Goal: Task Accomplishment & Management: Manage account settings

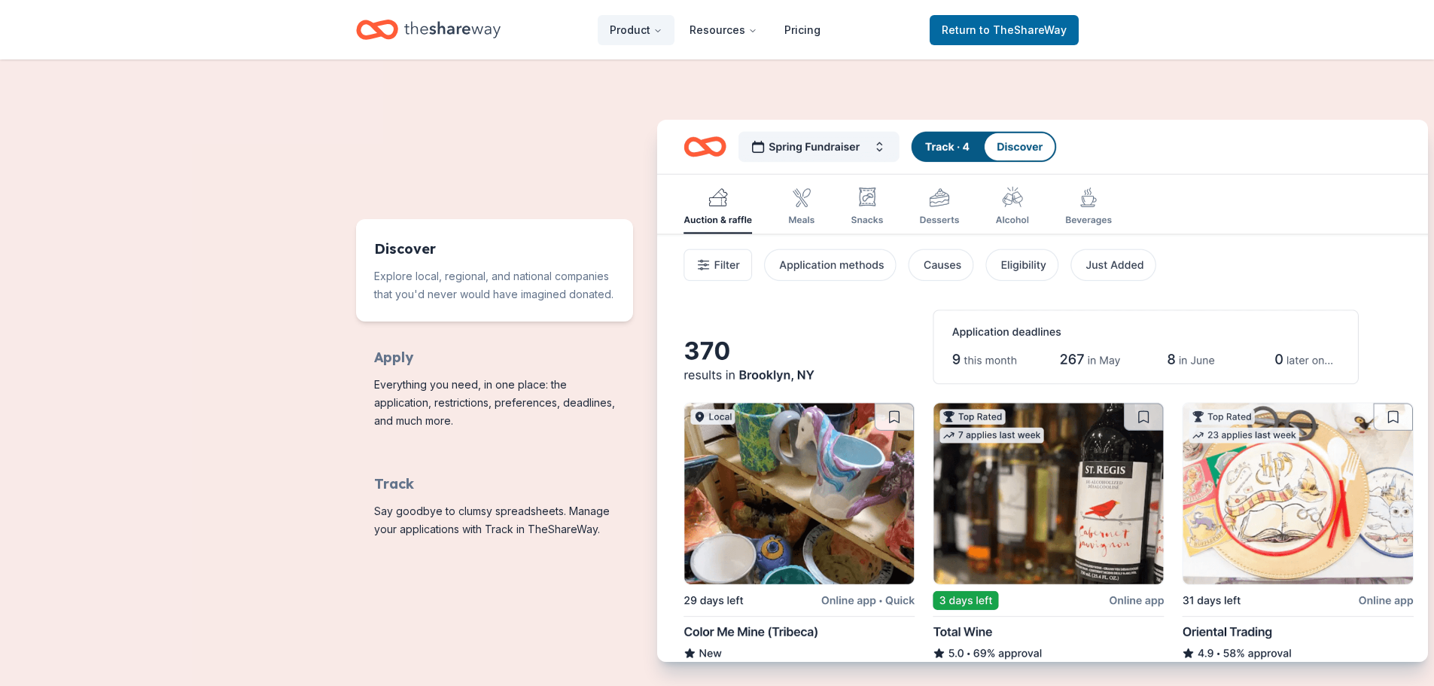
scroll to position [602, 0]
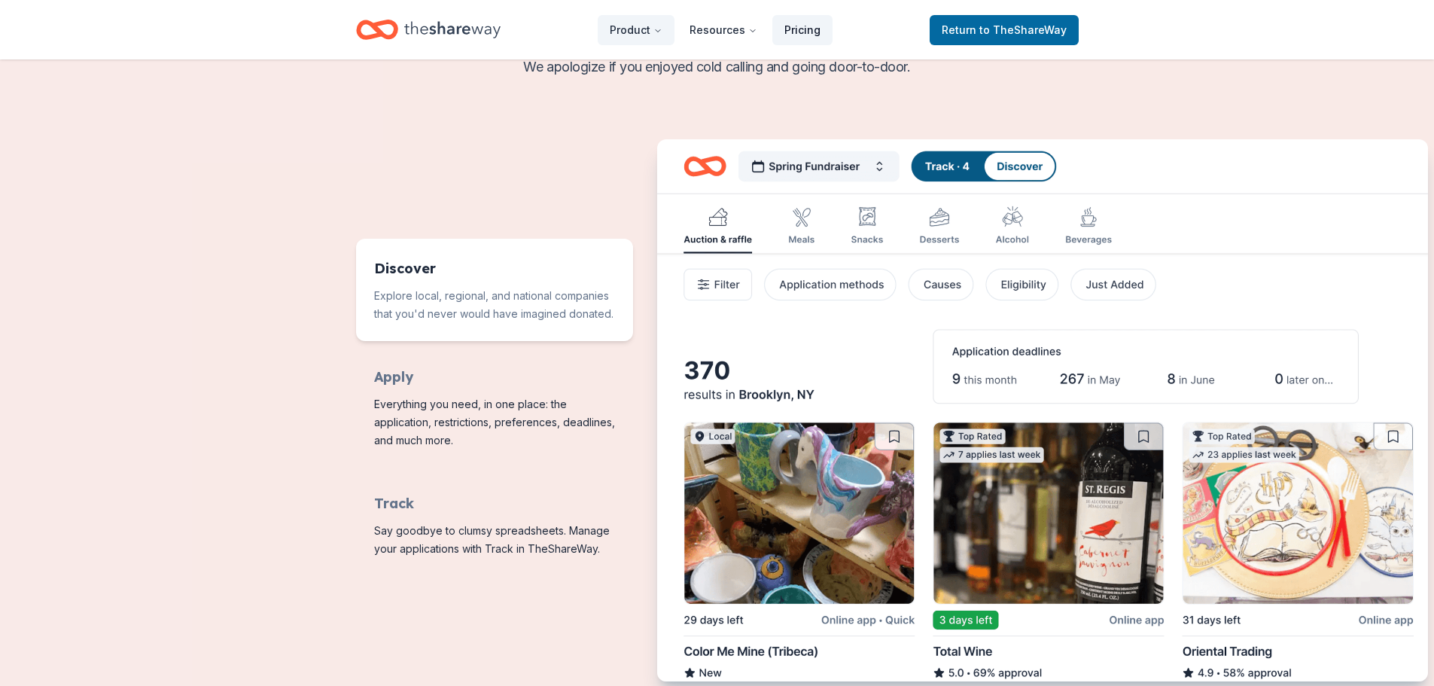
click at [802, 32] on link "Pricing" at bounding box center [802, 30] width 60 height 30
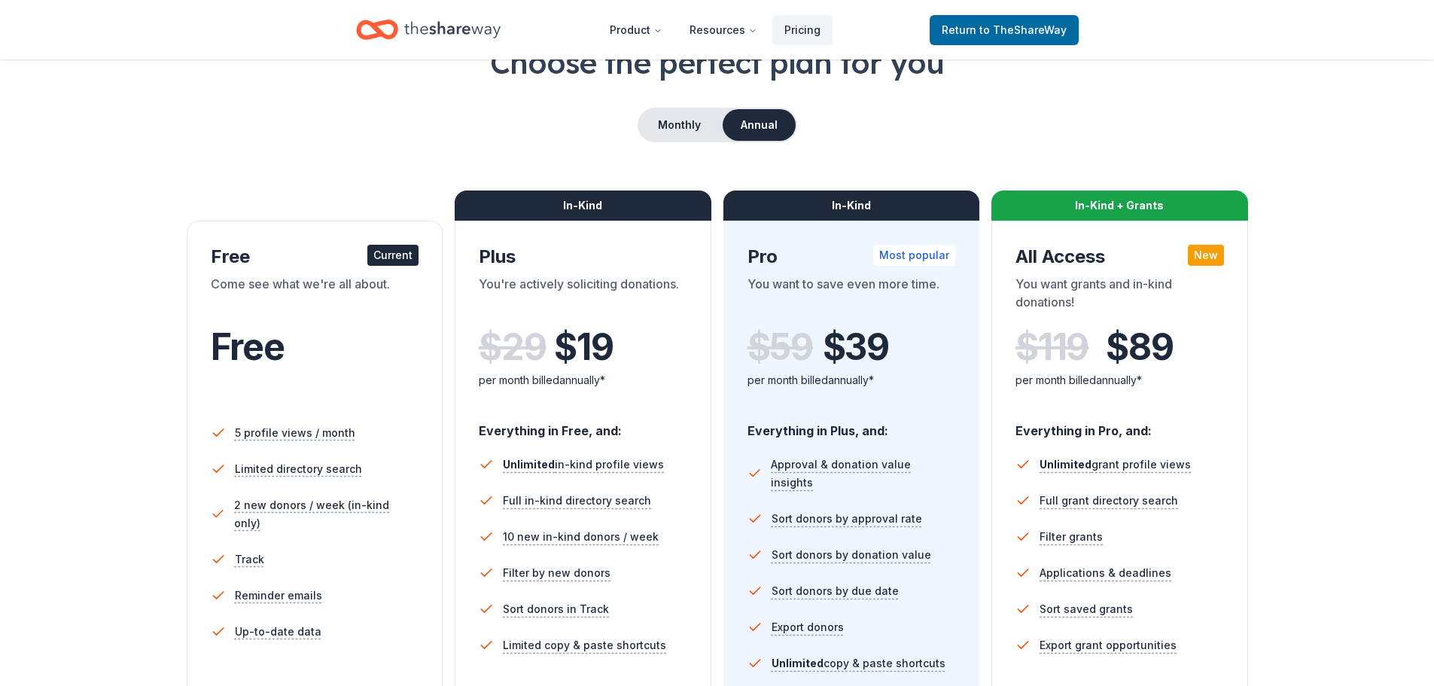
scroll to position [75, 0]
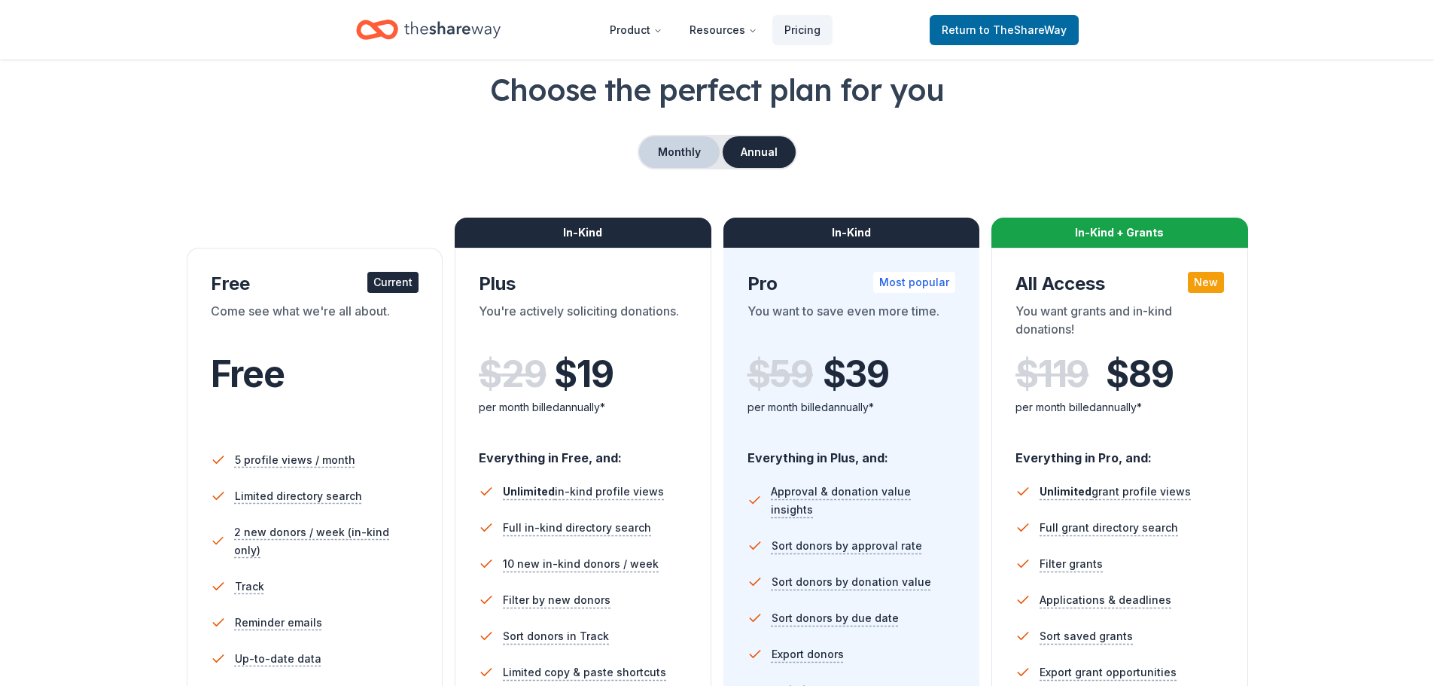
click at [671, 146] on button "Monthly" at bounding box center [679, 152] width 81 height 32
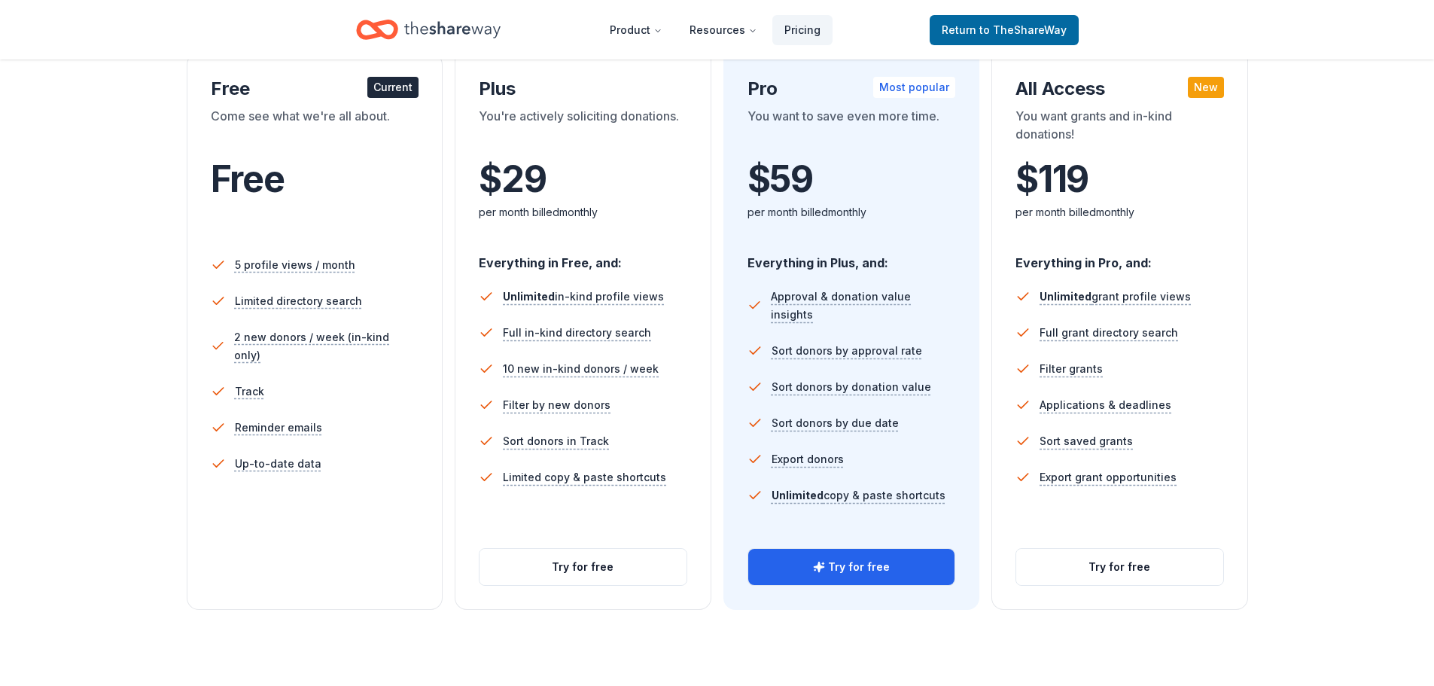
scroll to position [376, 0]
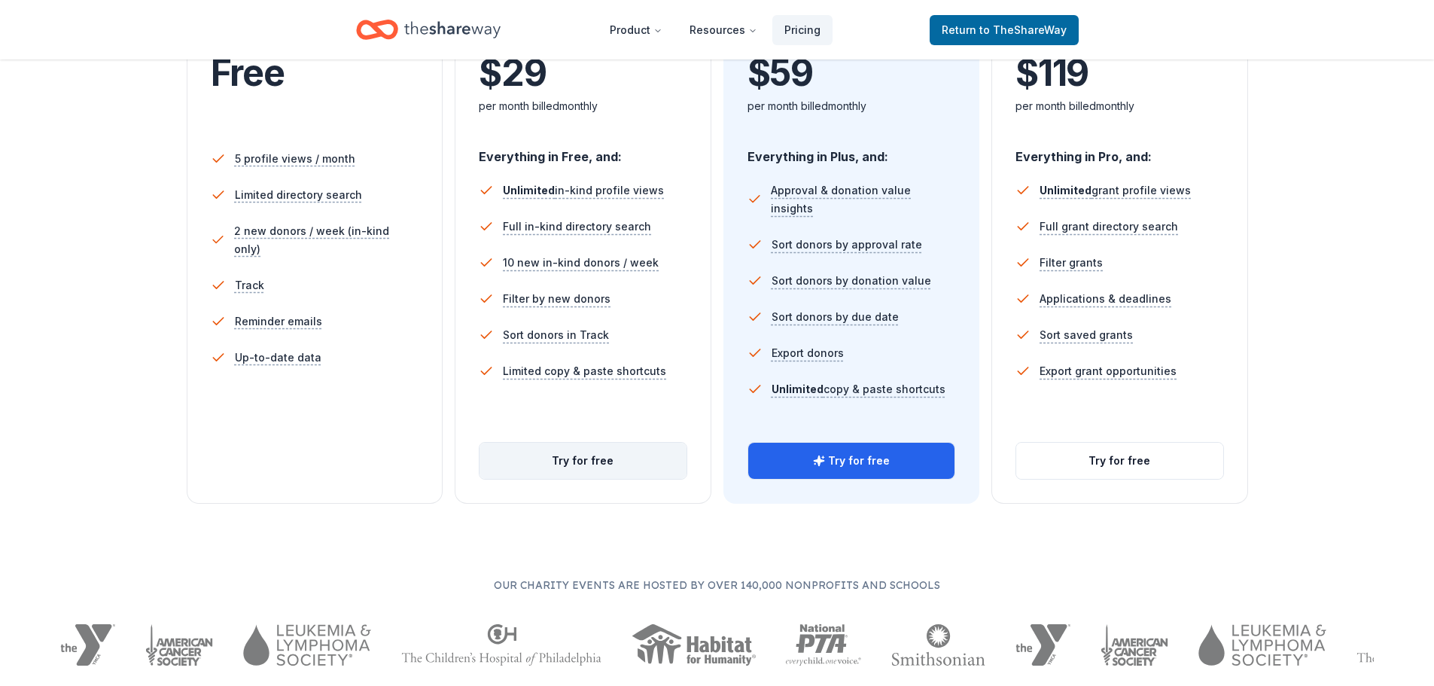
click at [528, 454] on button "Try for free" at bounding box center [582, 461] width 207 height 36
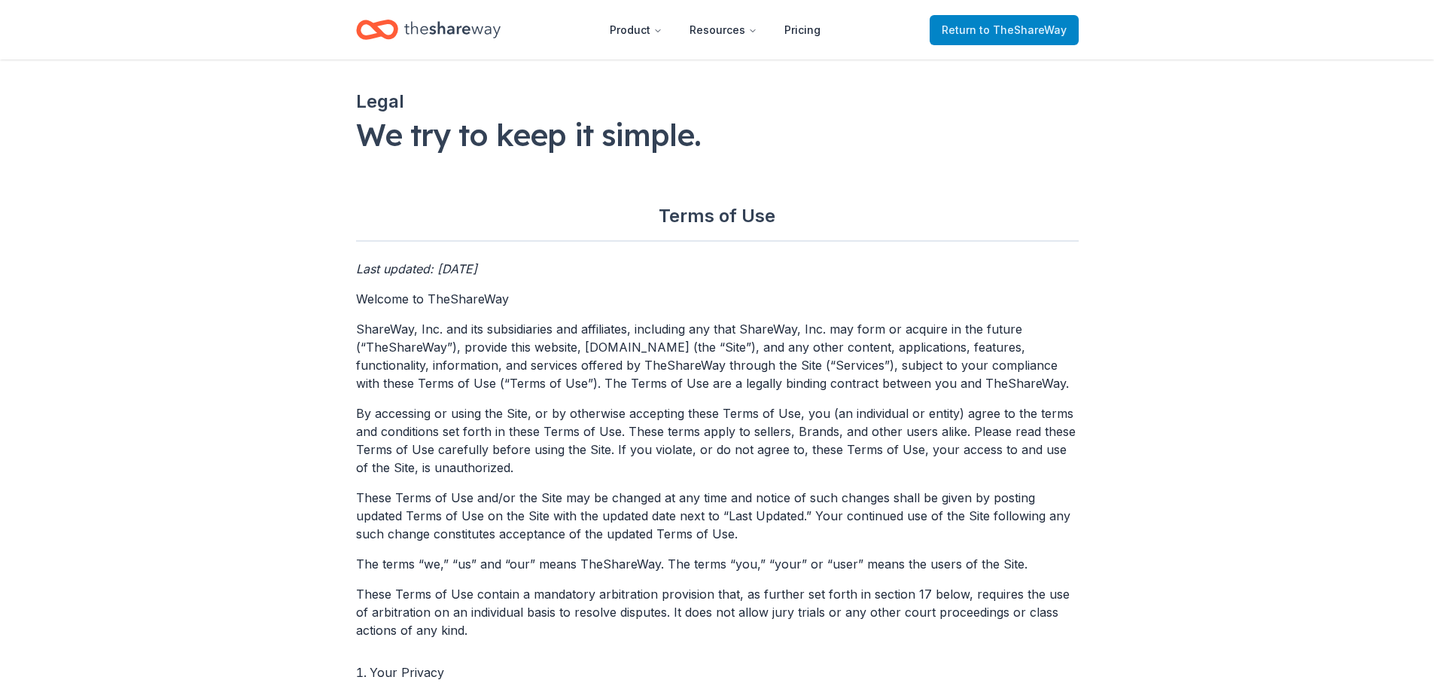
click at [958, 29] on span "Return to TheShareWay" at bounding box center [1004, 30] width 125 height 18
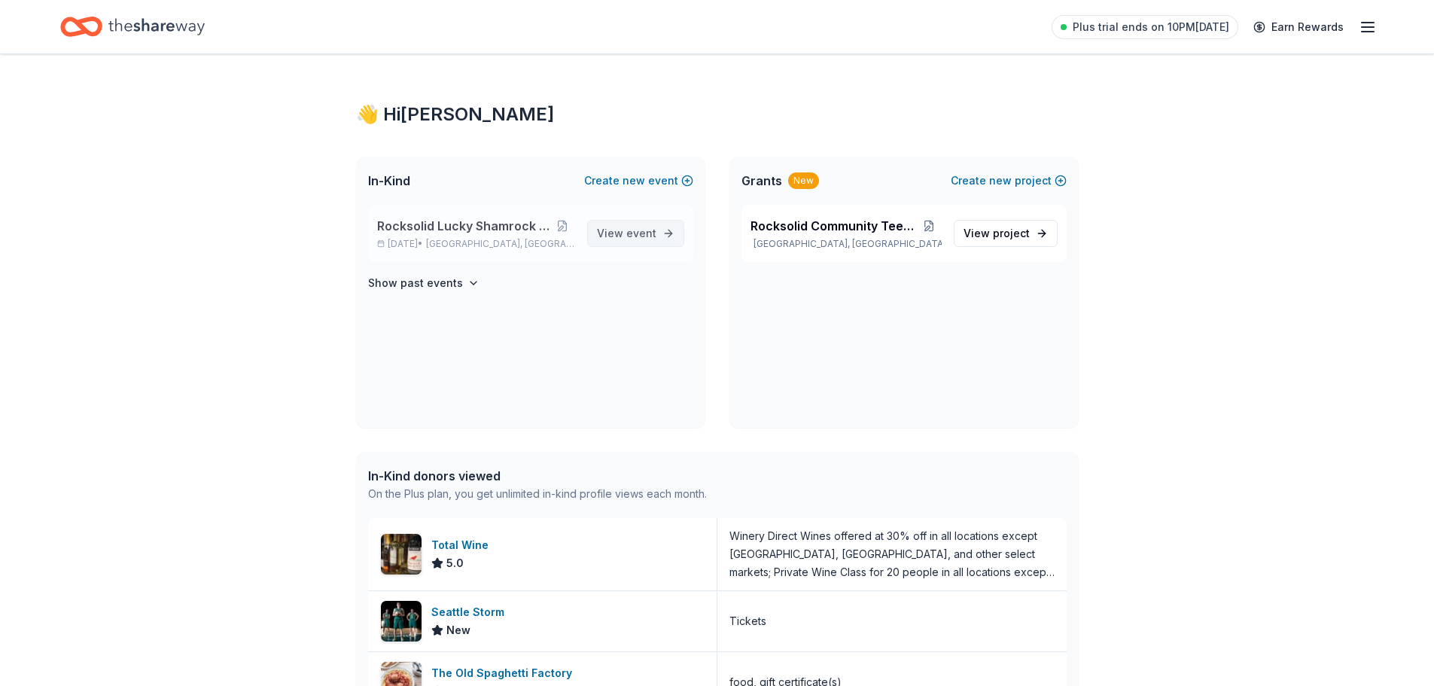
click at [637, 236] on span "event" at bounding box center [641, 233] width 30 height 13
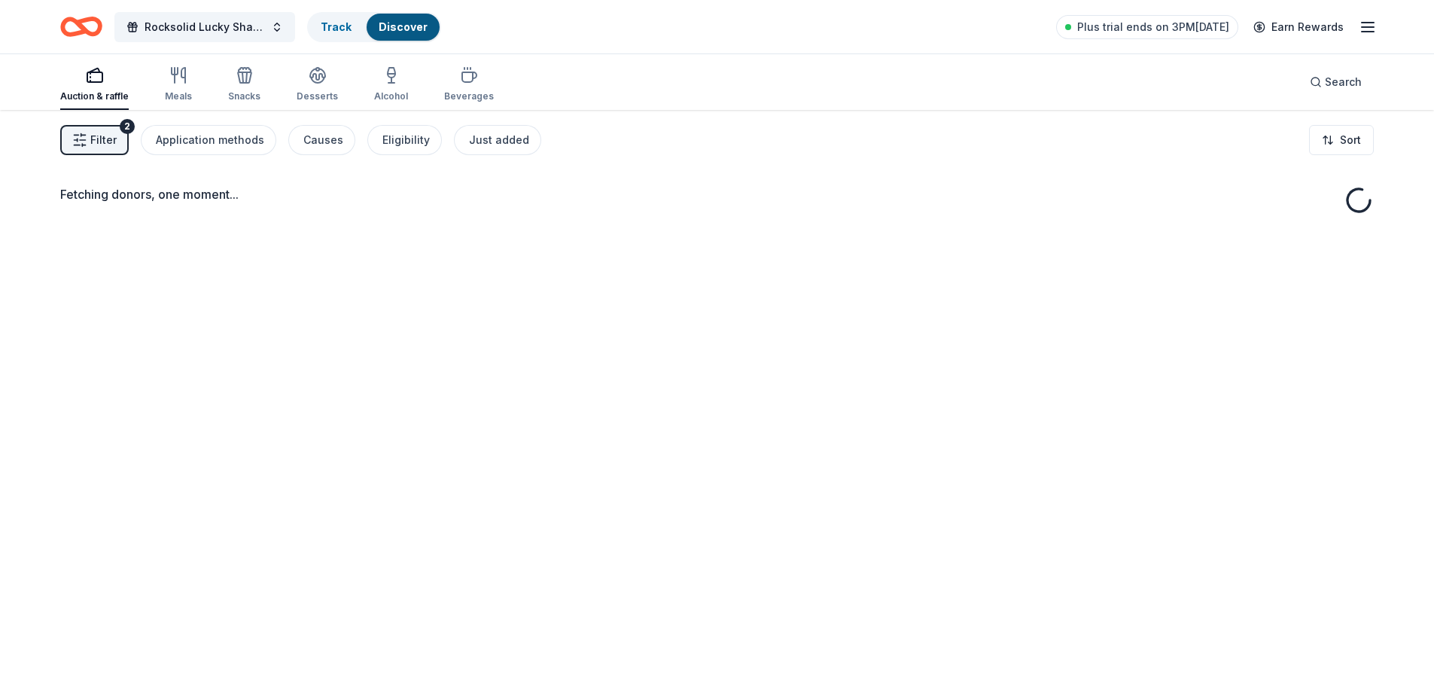
click at [624, 234] on div "Fetching donors, one moment..." at bounding box center [717, 453] width 1434 height 686
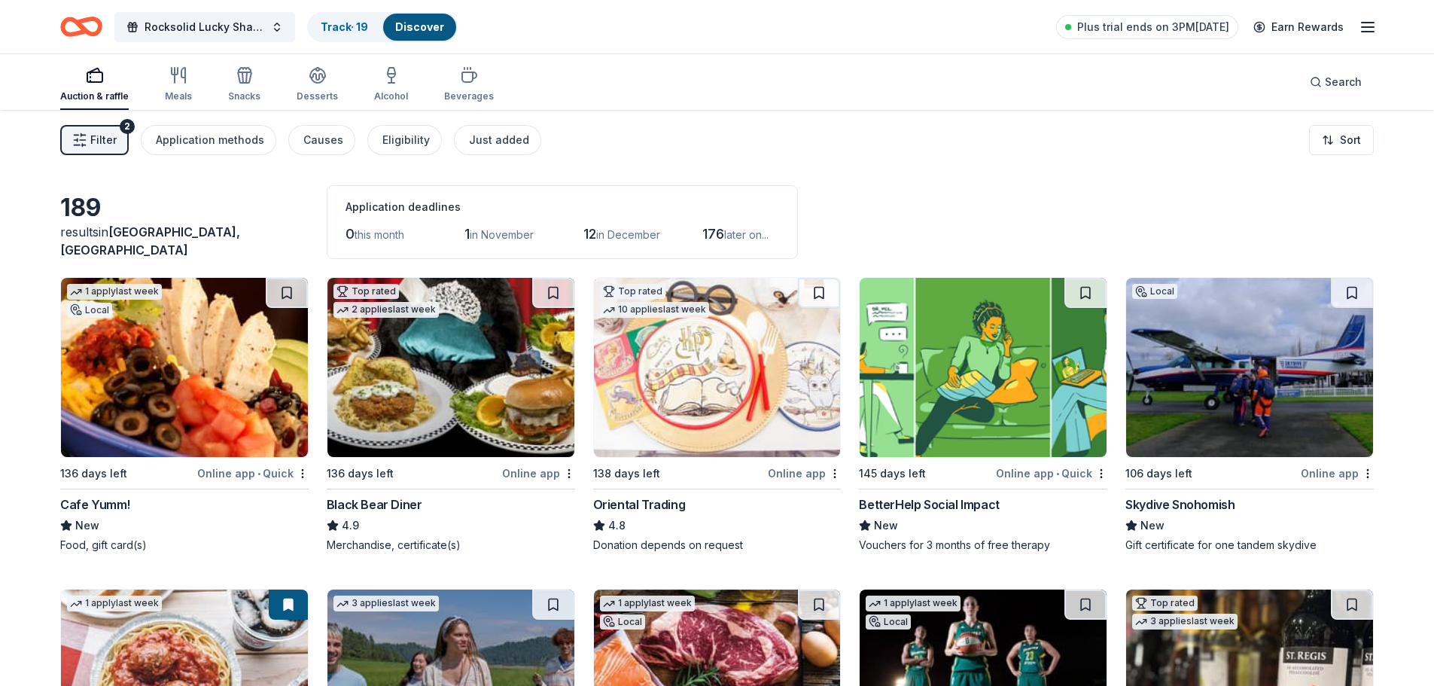
click at [181, 400] on img at bounding box center [184, 367] width 247 height 179
click at [447, 353] on img at bounding box center [450, 367] width 247 height 179
click at [184, 28] on span "Rocksolid Lucky Shamrock Auction" at bounding box center [205, 27] width 120 height 18
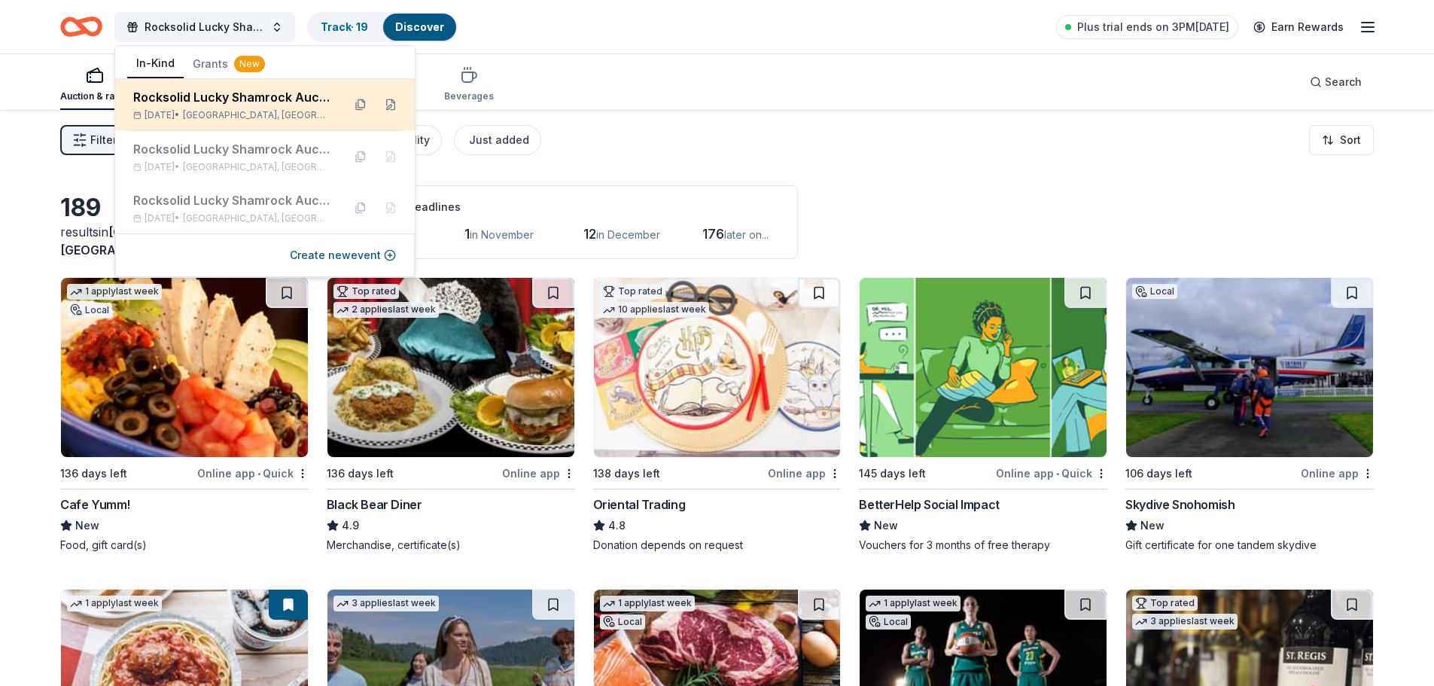
click at [176, 98] on div "Rocksolid Lucky Shamrock Auction" at bounding box center [231, 97] width 197 height 18
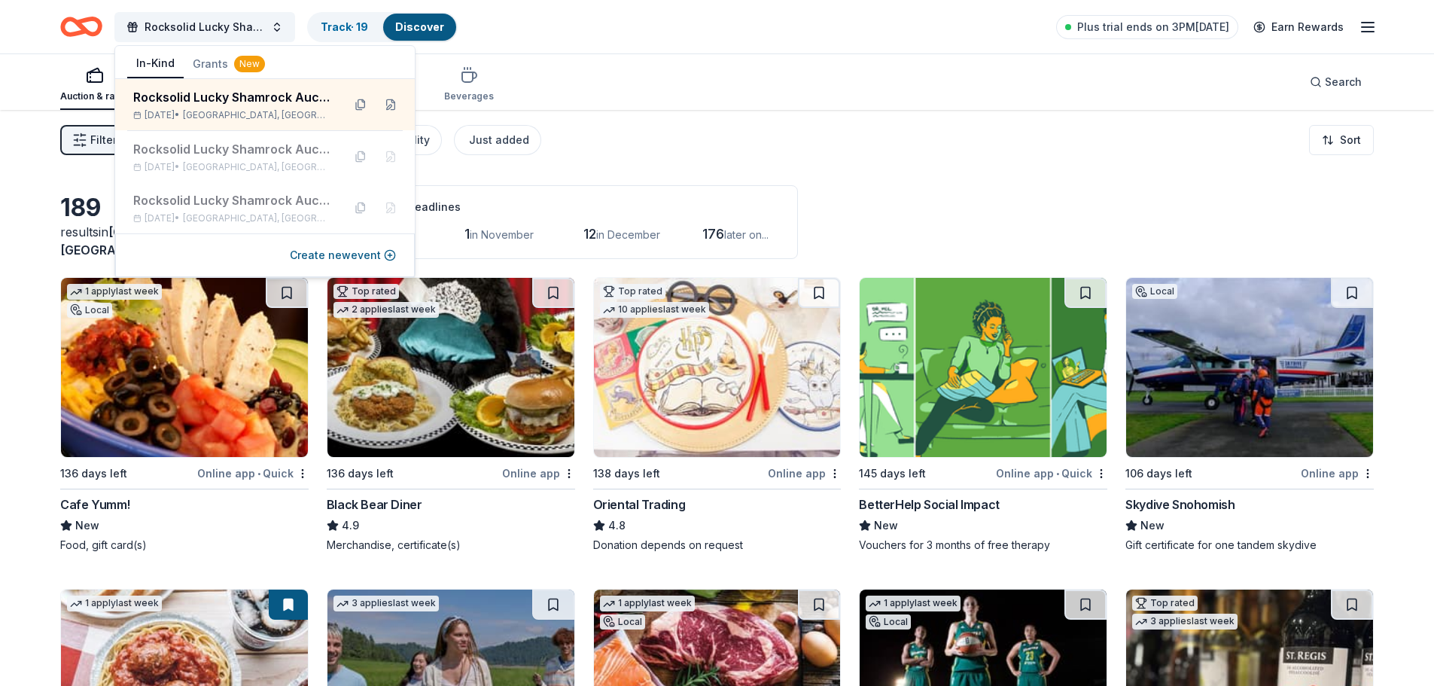
click at [77, 29] on icon "Home" at bounding box center [81, 26] width 42 height 35
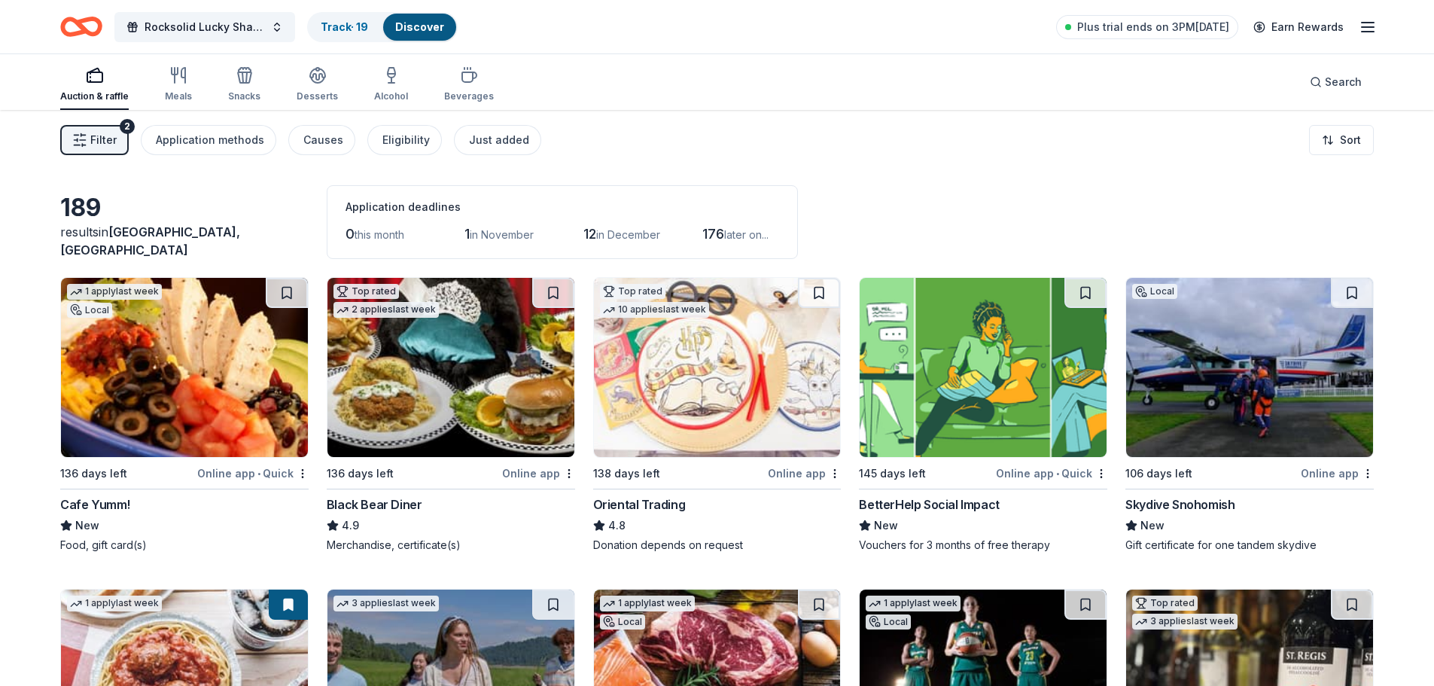
click at [77, 29] on icon "Home" at bounding box center [81, 26] width 42 height 35
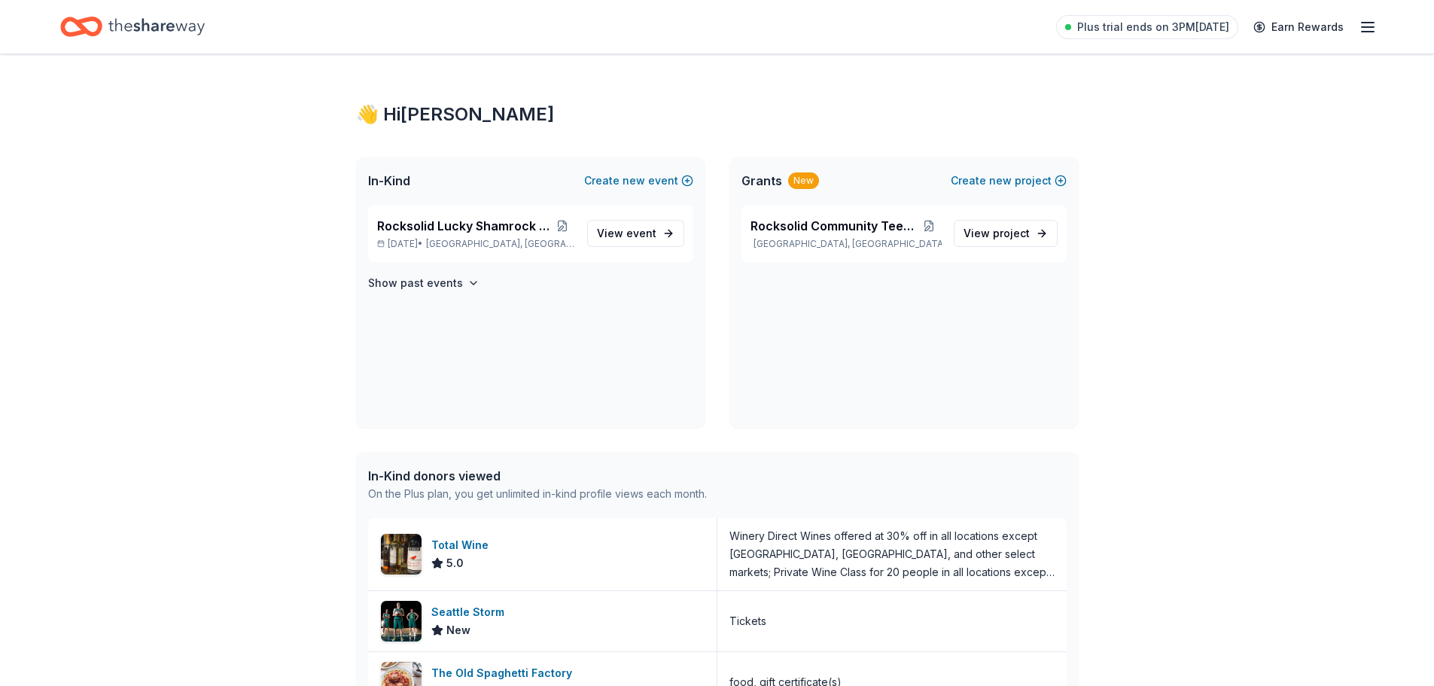
click at [77, 29] on icon "Home" at bounding box center [81, 26] width 42 height 35
click at [601, 236] on span "View event" at bounding box center [626, 233] width 59 height 18
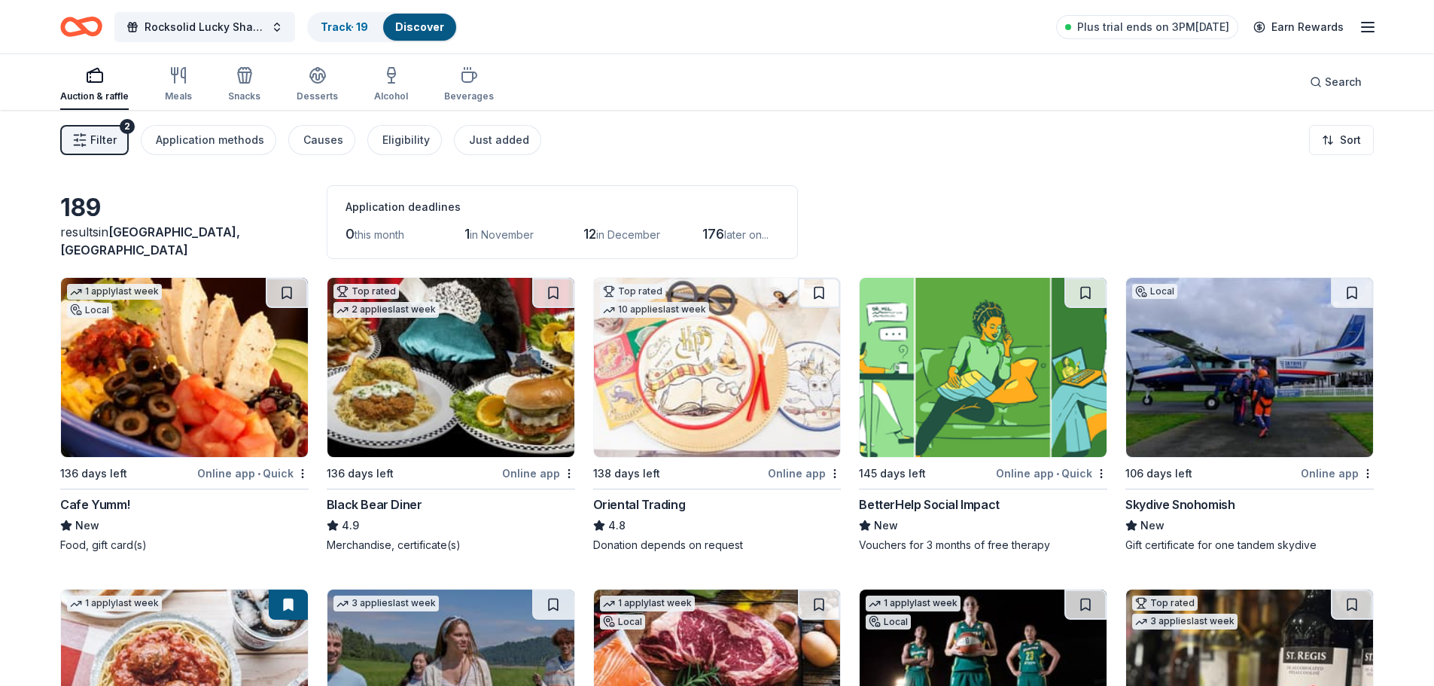
click at [151, 429] on img at bounding box center [184, 367] width 247 height 179
click at [250, 410] on img at bounding box center [184, 367] width 247 height 179
click at [417, 367] on img at bounding box center [450, 367] width 247 height 179
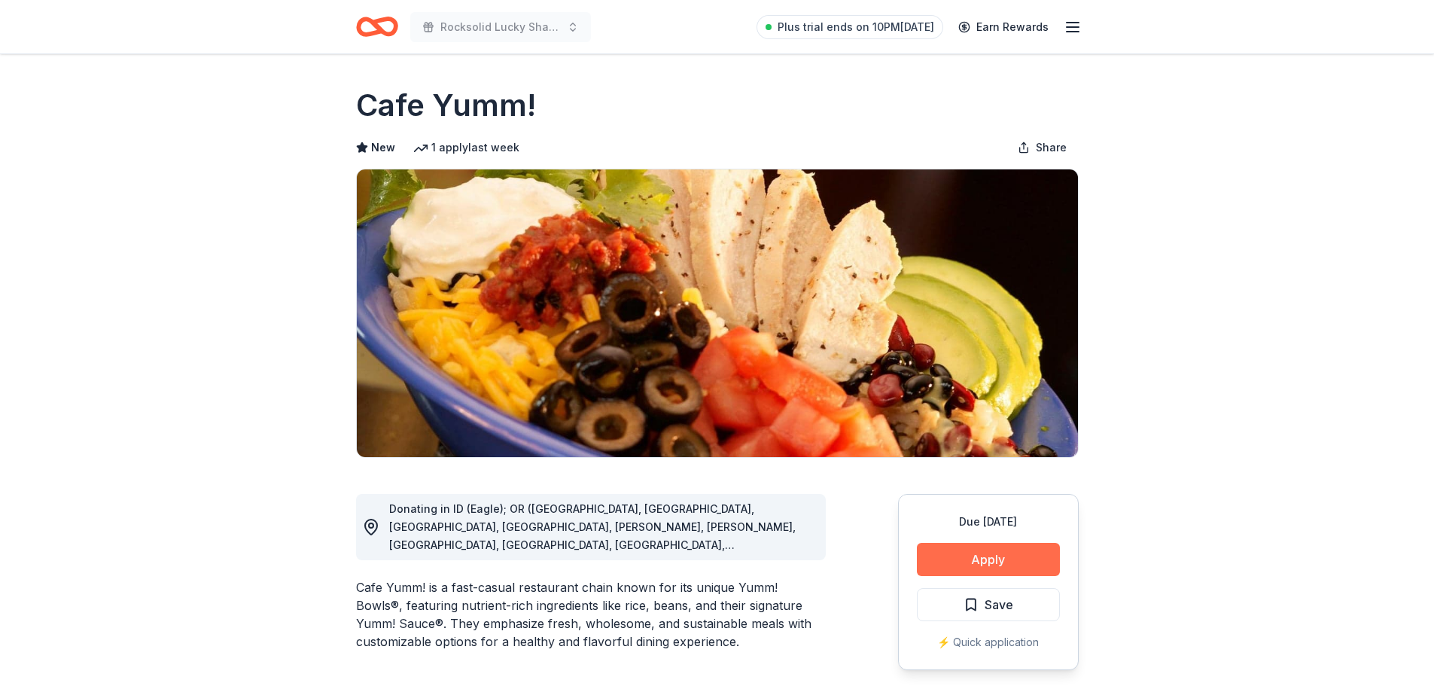
click at [992, 555] on button "Apply" at bounding box center [988, 559] width 143 height 33
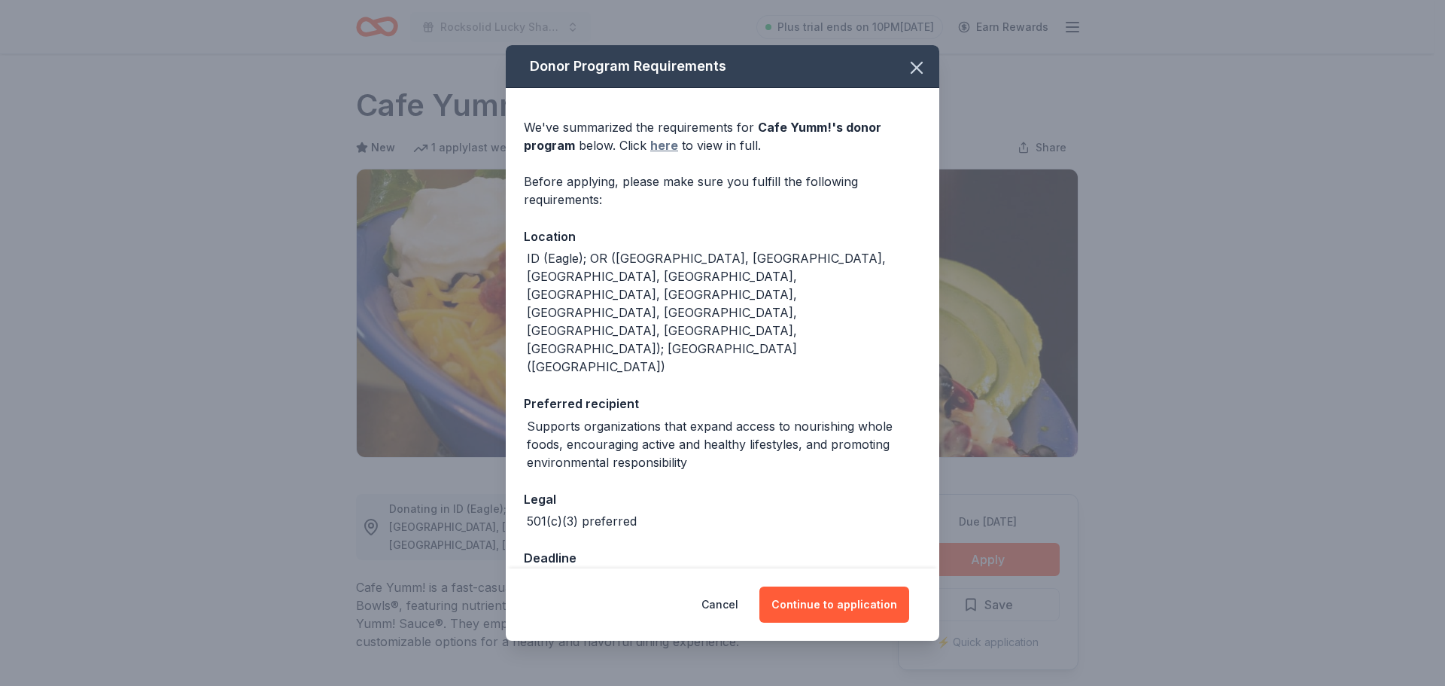
click at [666, 154] on link "here" at bounding box center [664, 145] width 28 height 18
click at [808, 589] on button "Continue to application" at bounding box center [834, 604] width 150 height 36
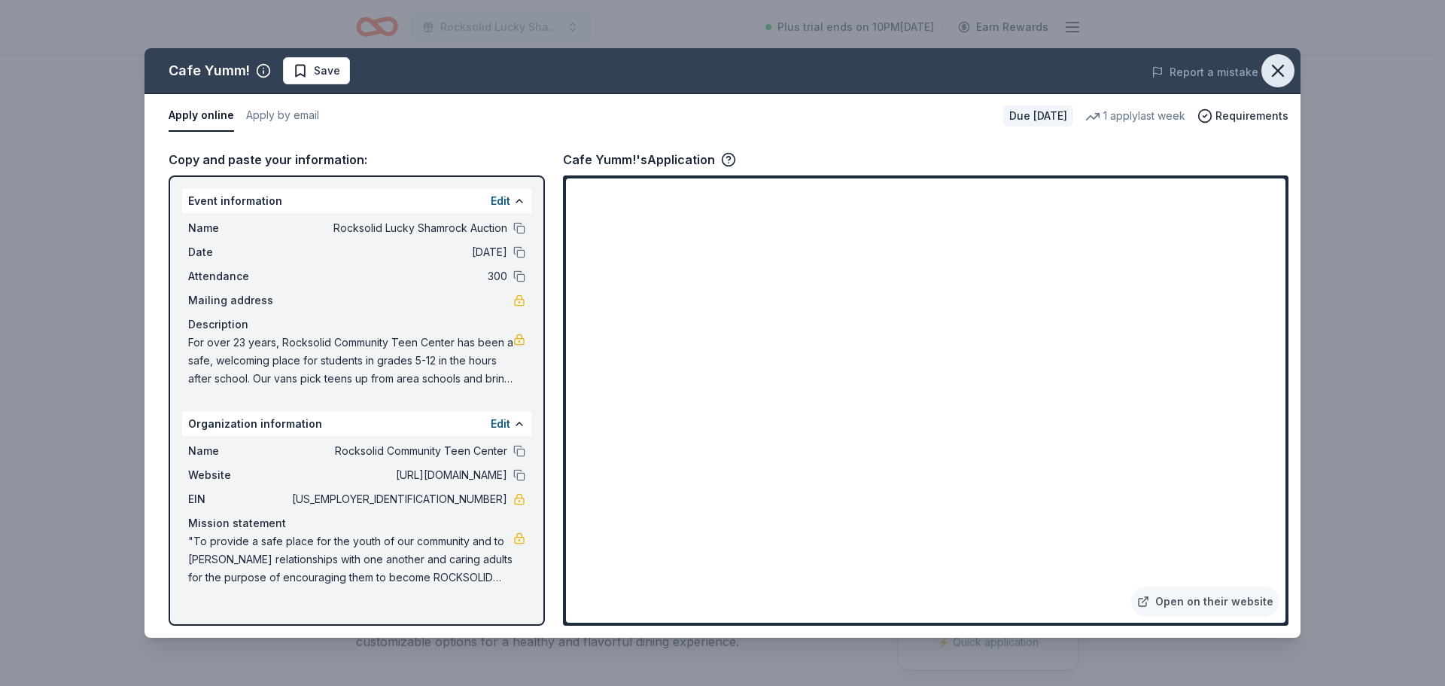
click at [1274, 70] on icon "button" at bounding box center [1278, 70] width 21 height 21
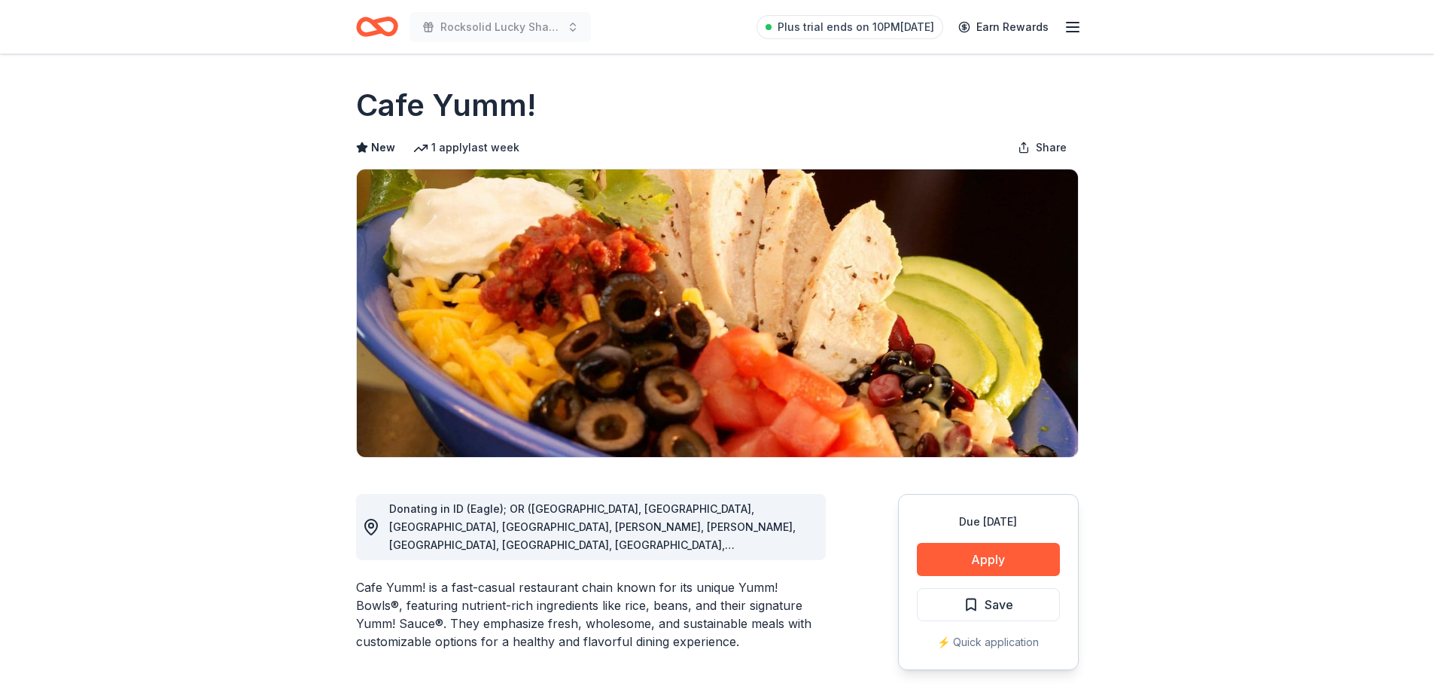
click at [1073, 27] on icon "button" at bounding box center [1073, 27] width 18 height 18
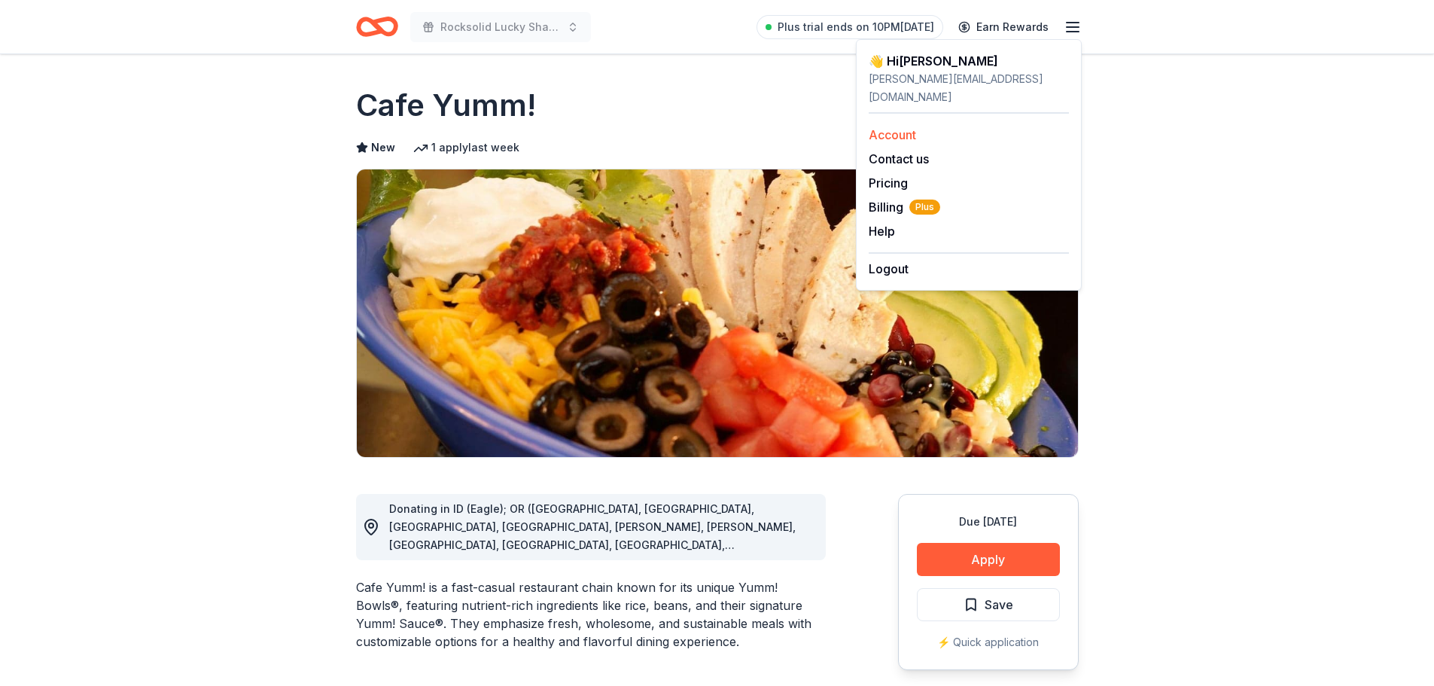
click at [897, 127] on link "Account" at bounding box center [892, 134] width 47 height 15
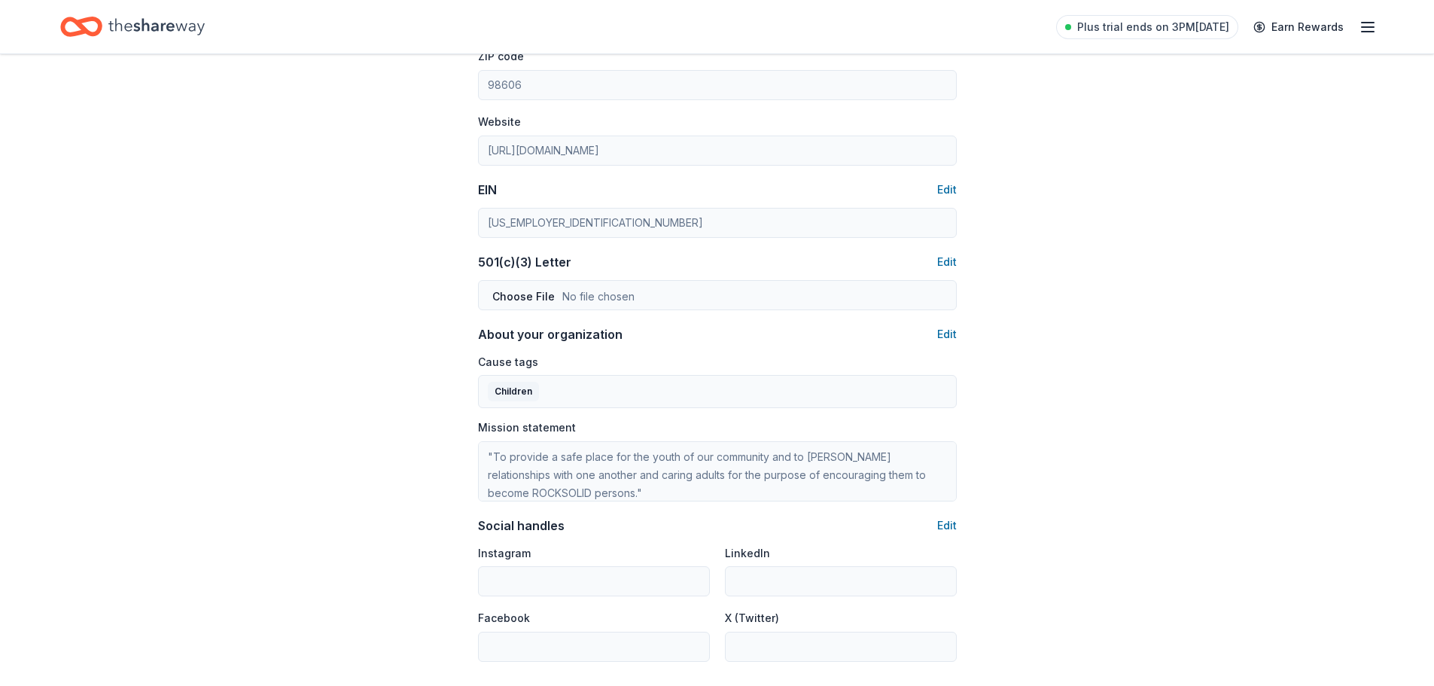
scroll to position [677, 0]
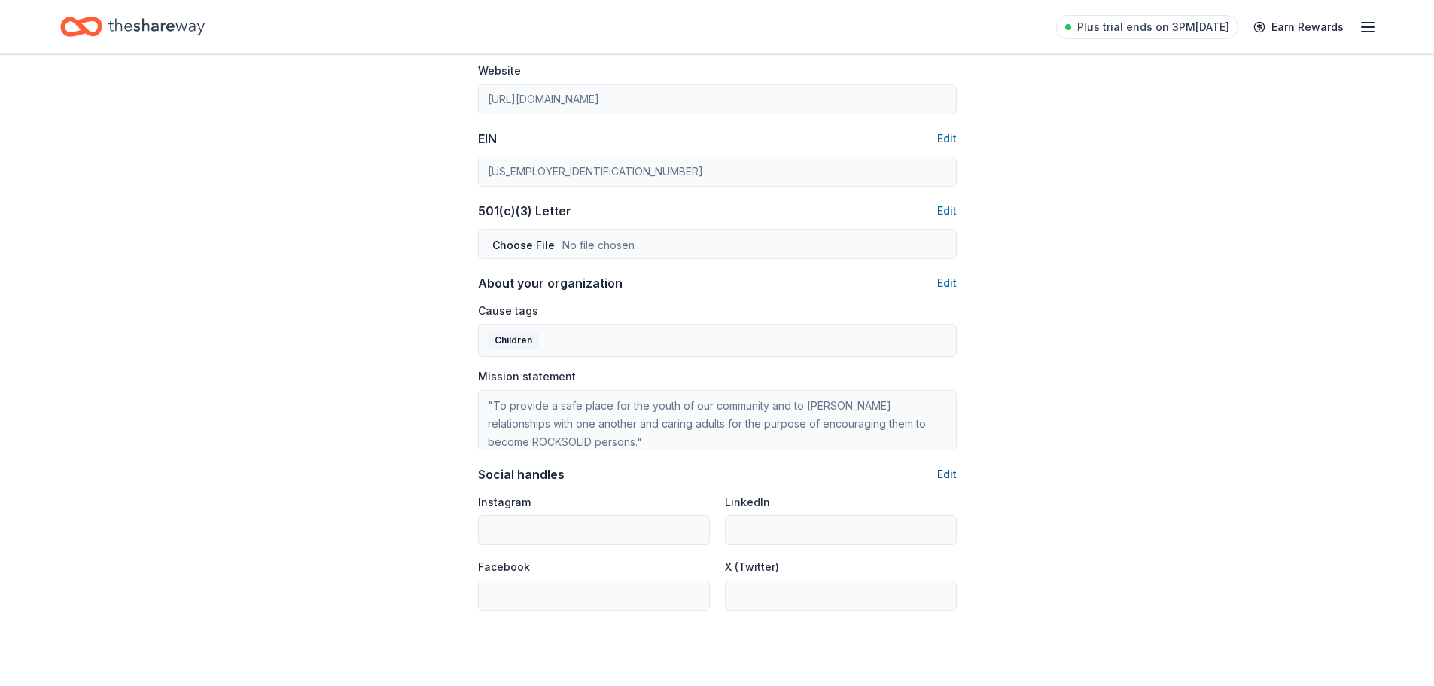
click at [939, 473] on button "Edit" at bounding box center [947, 474] width 20 height 18
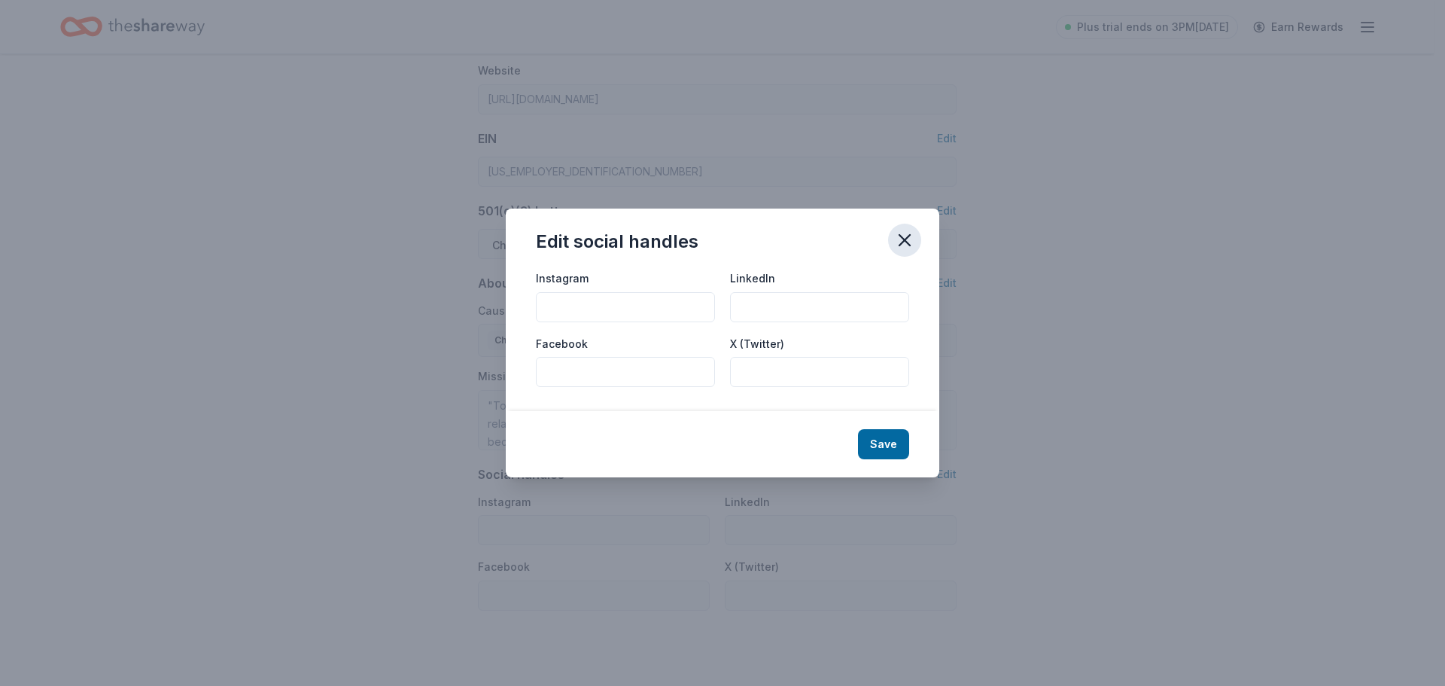
click at [901, 234] on icon "button" at bounding box center [904, 240] width 21 height 21
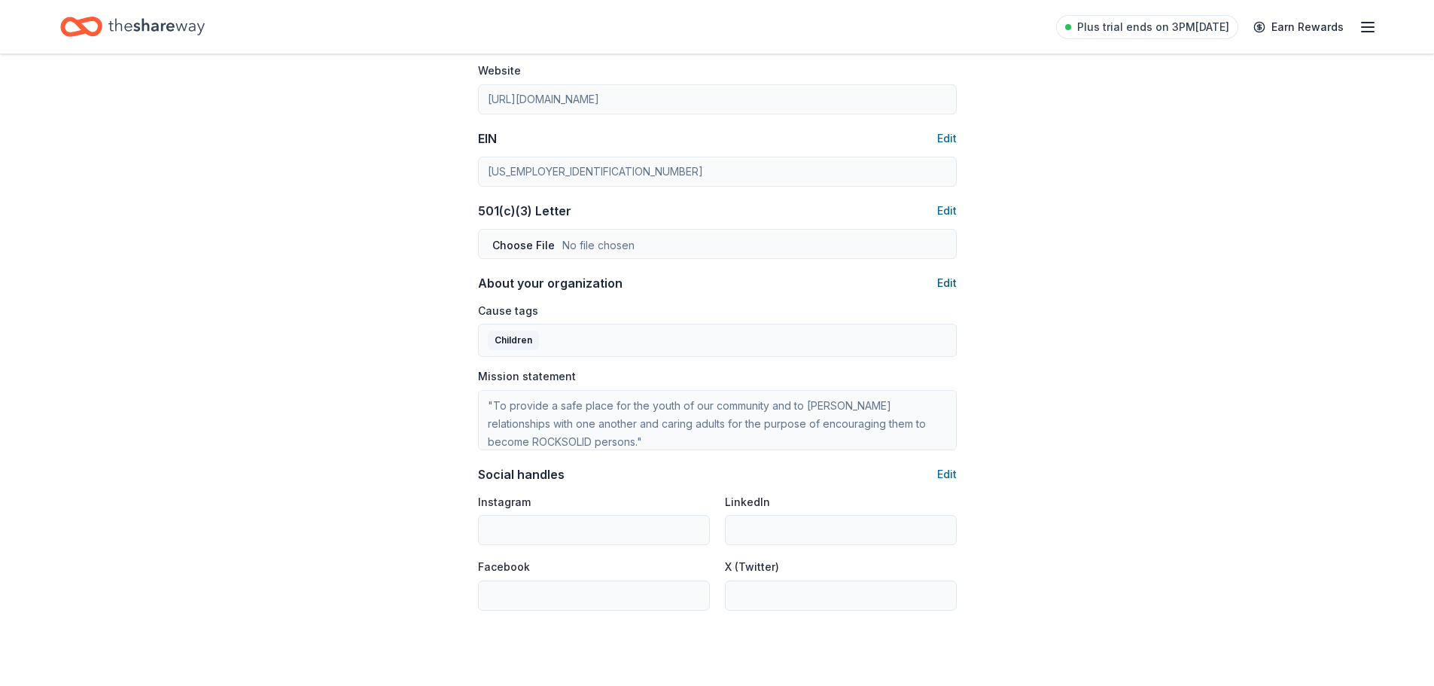
click at [943, 285] on button "Edit" at bounding box center [947, 283] width 20 height 18
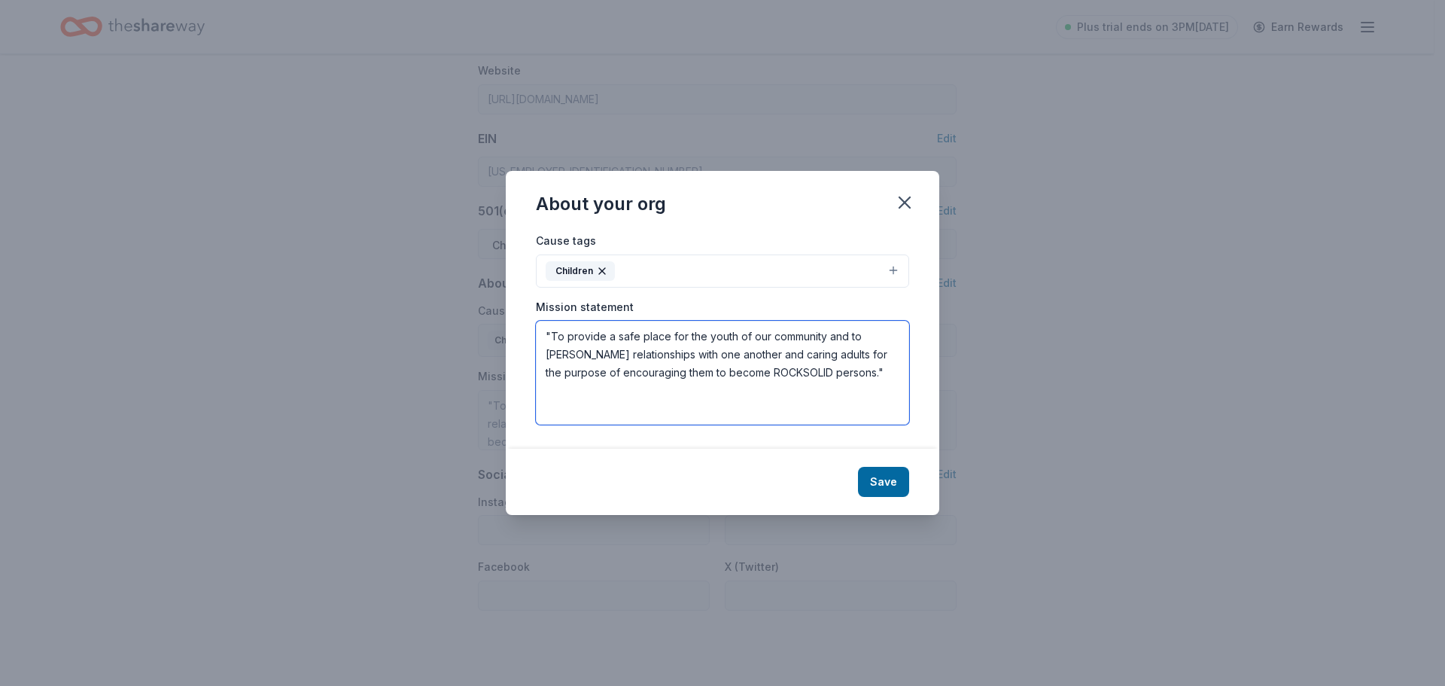
click at [818, 371] on textarea ""To provide a safe place for the youth of our community and to [PERSON_NAME] re…" at bounding box center [722, 373] width 373 height 104
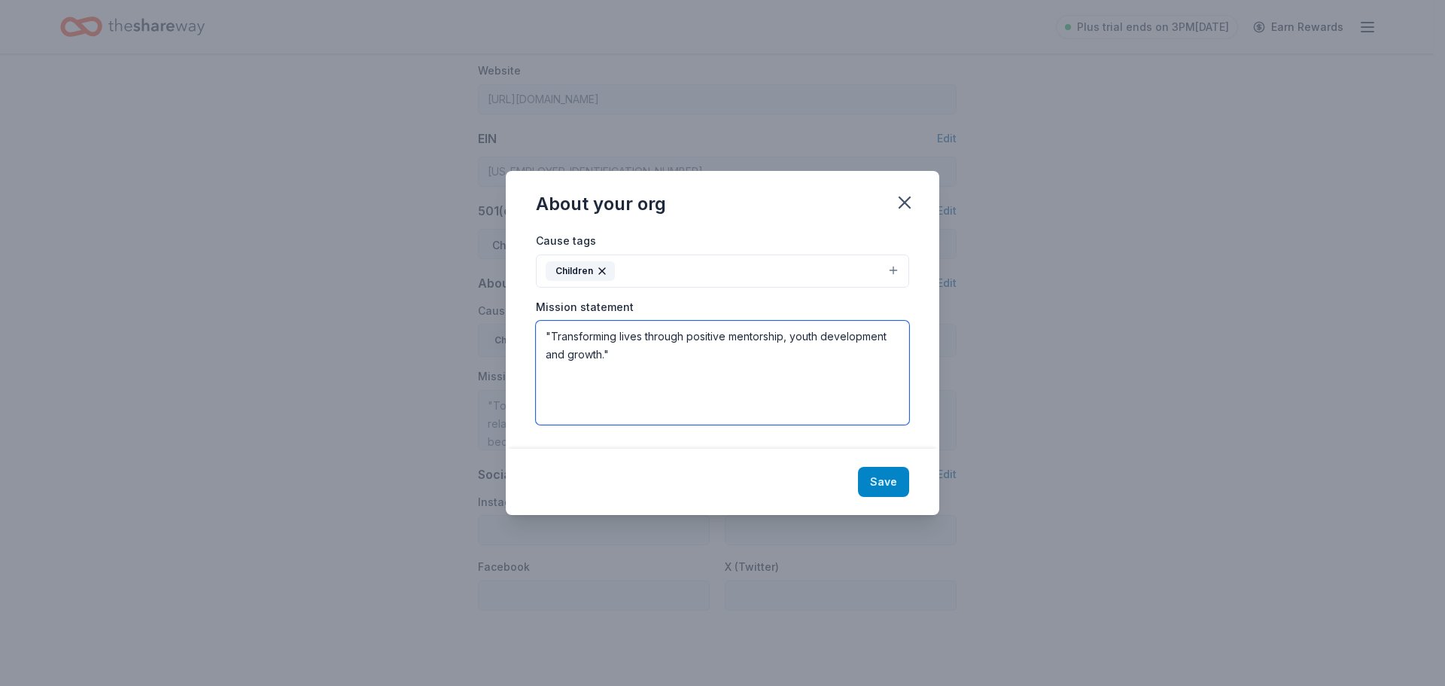
type textarea ""Transforming lives through positive mentorship, youth development and growth.""
click at [874, 479] on button "Save" at bounding box center [883, 482] width 51 height 30
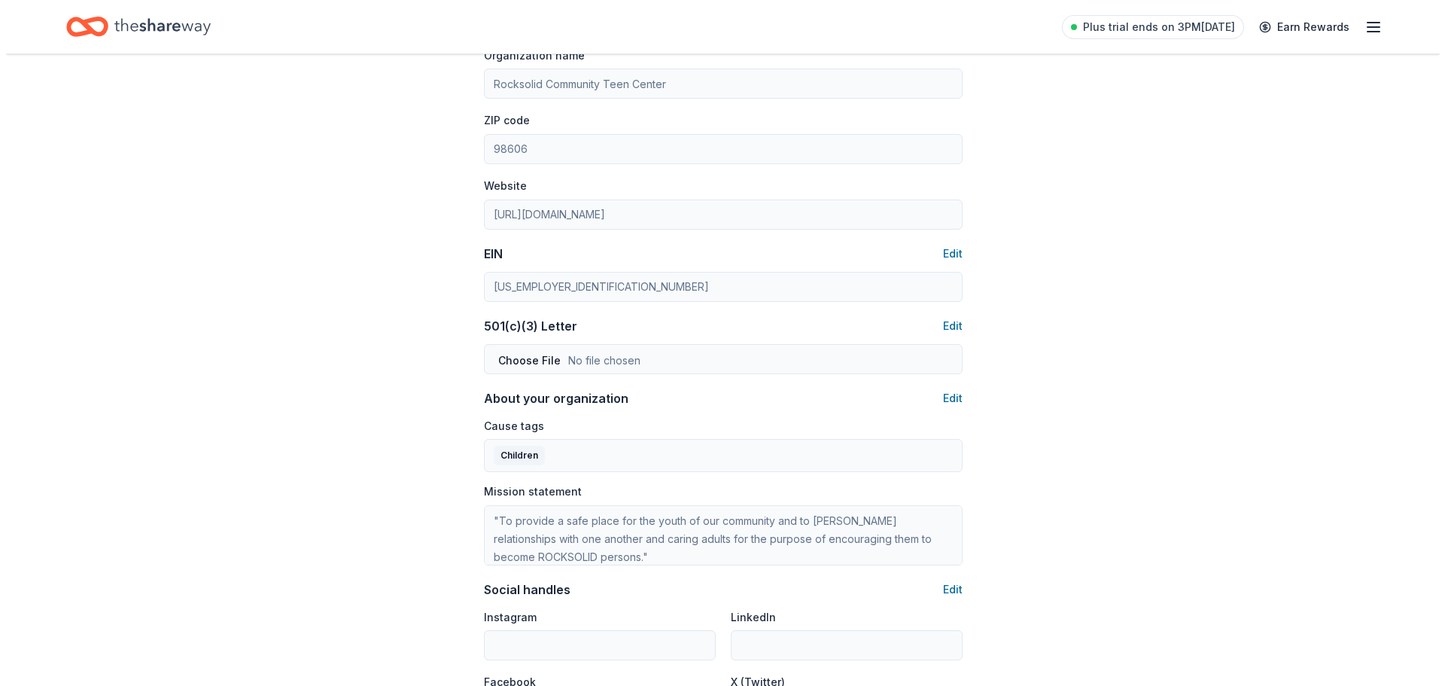
scroll to position [602, 0]
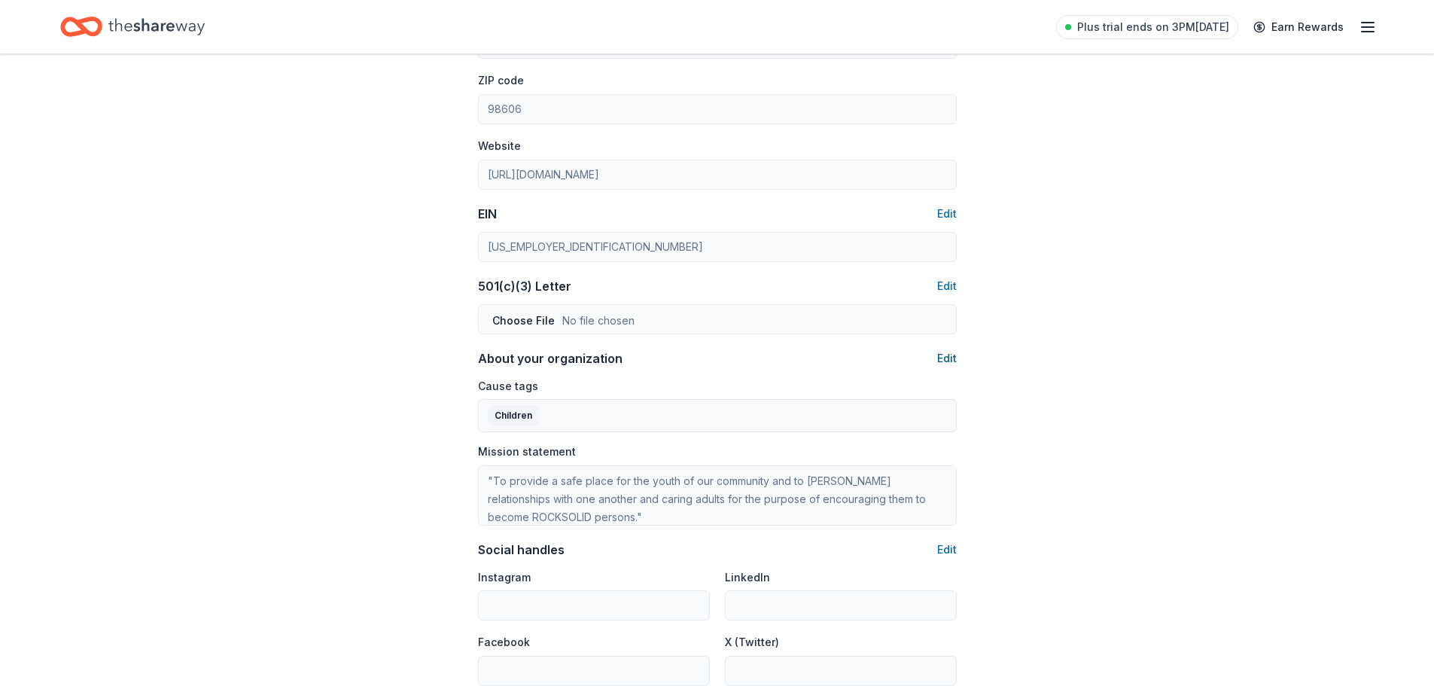
click at [943, 359] on button "Edit" at bounding box center [947, 358] width 20 height 18
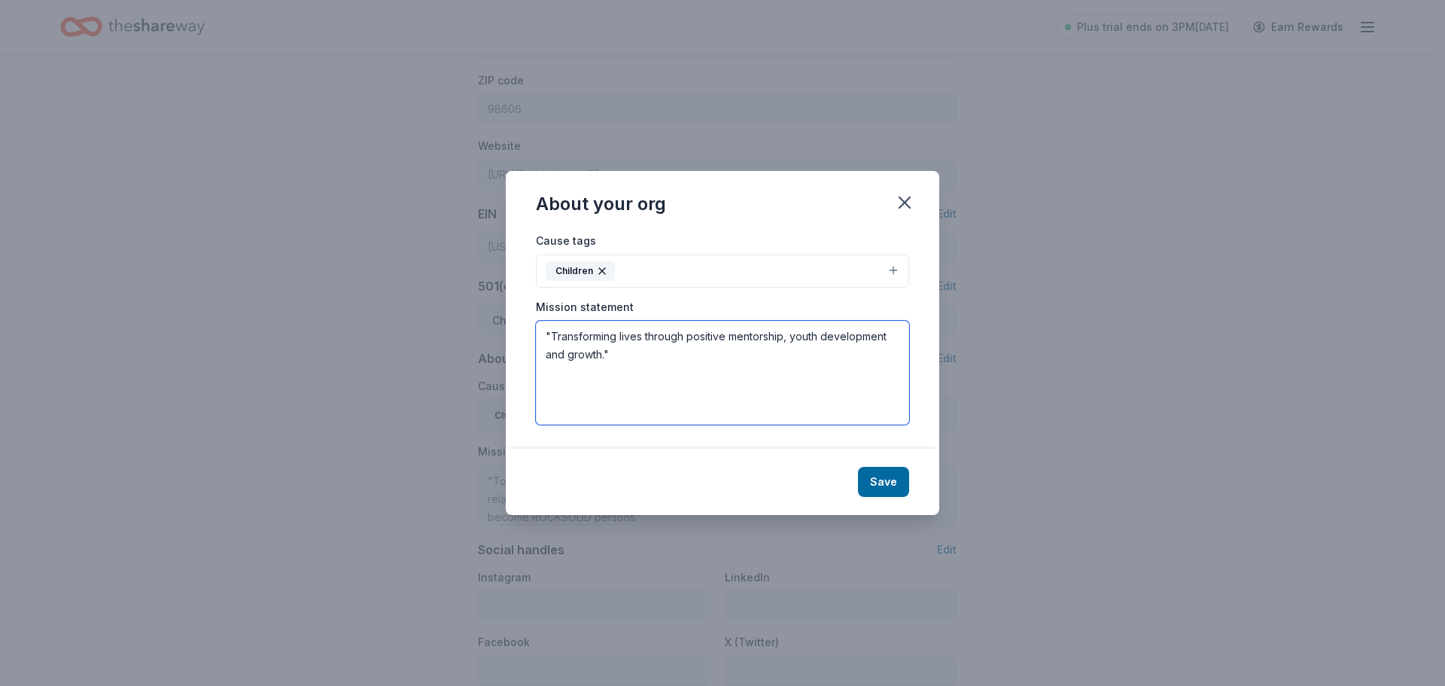
click at [643, 358] on textarea ""Transforming lives through positive mentorship, youth development and growth."" at bounding box center [722, 373] width 373 height 104
click at [544, 334] on textarea ""Transforming lives through positive mentorship, youth development and growth."" at bounding box center [722, 373] width 373 height 104
click at [685, 358] on textarea "Mission: "Transforming lives through positive mentorship, youth development and…" at bounding box center [722, 373] width 373 height 104
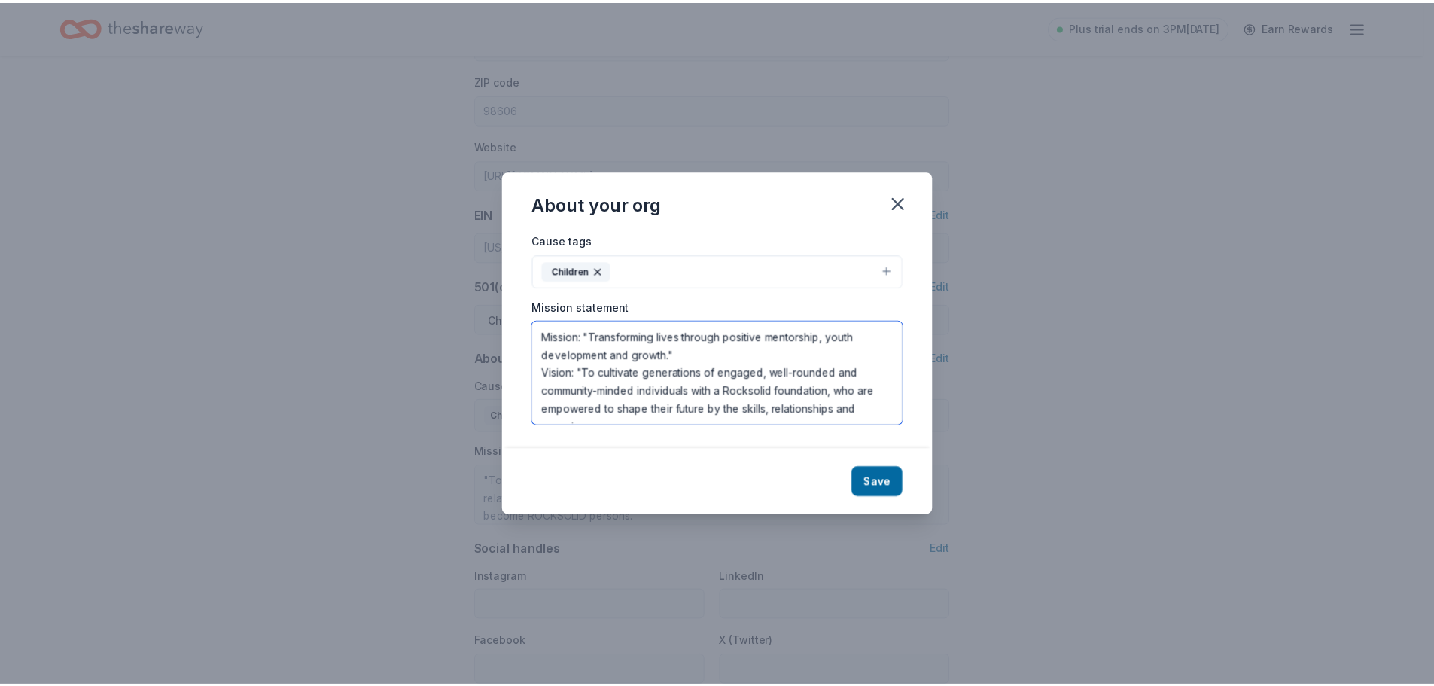
scroll to position [9, 0]
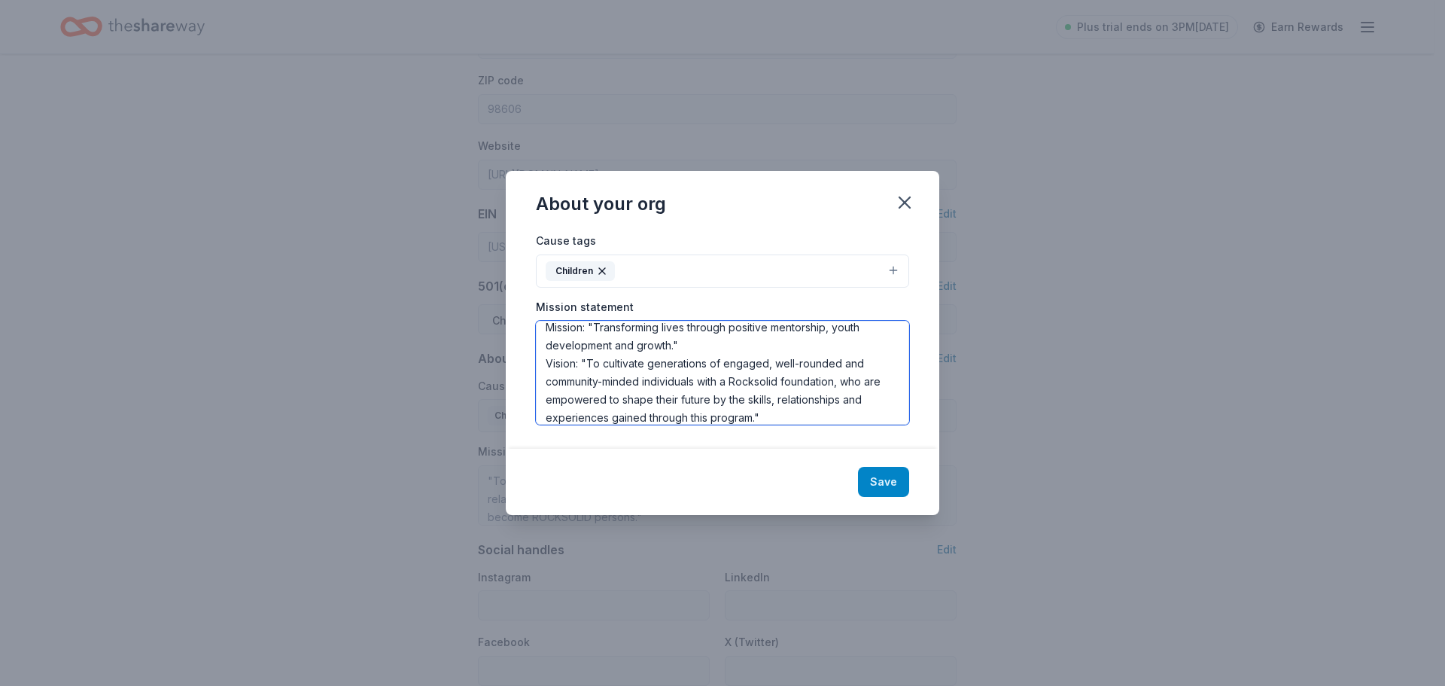
type textarea "Mission: "Transforming lives through positive mentorship, youth development and…"
click at [890, 482] on button "Save" at bounding box center [883, 482] width 51 height 30
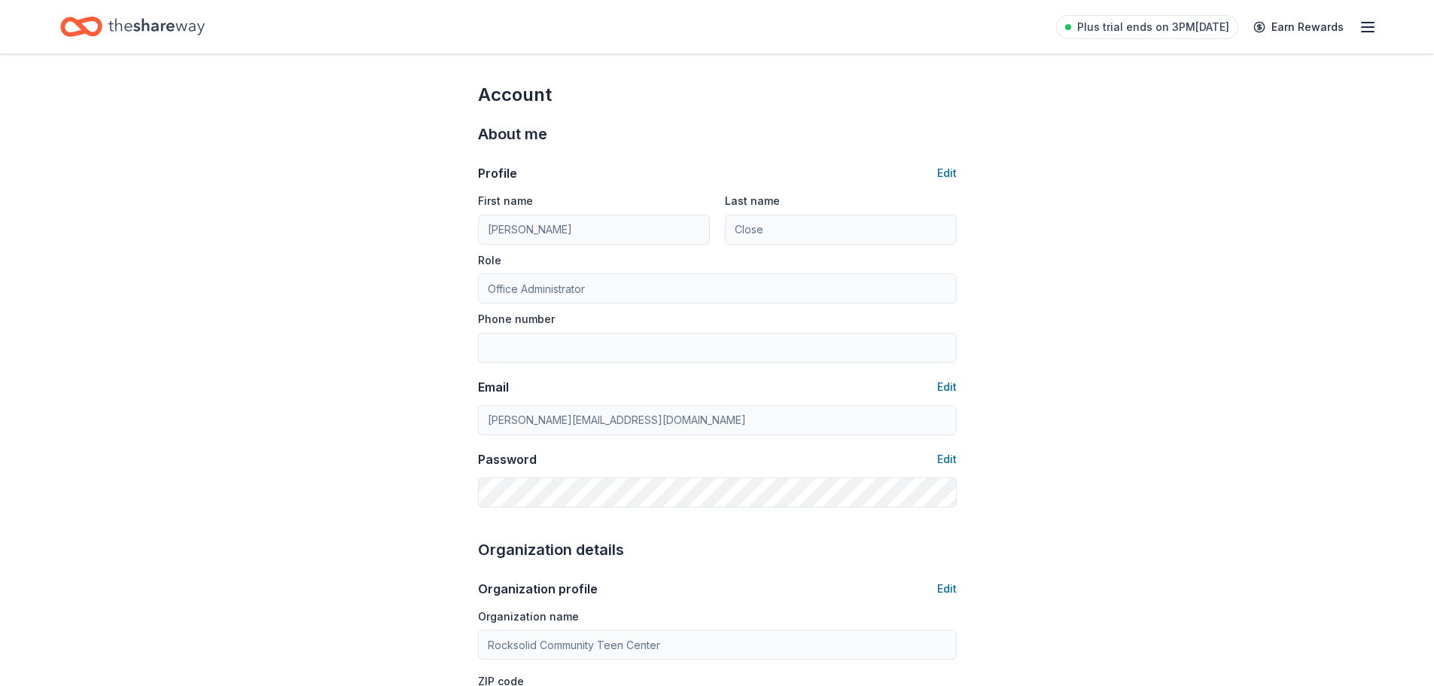
scroll to position [0, 0]
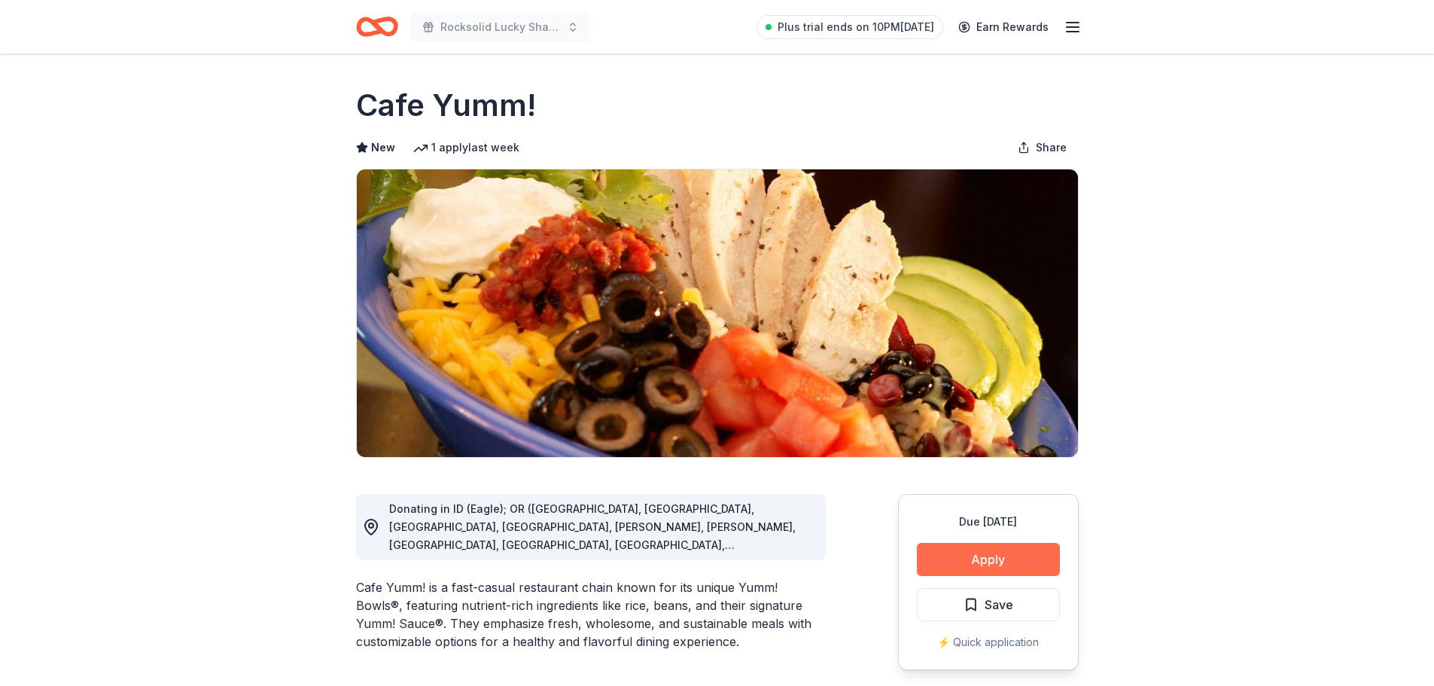
click at [953, 562] on button "Apply" at bounding box center [988, 559] width 143 height 33
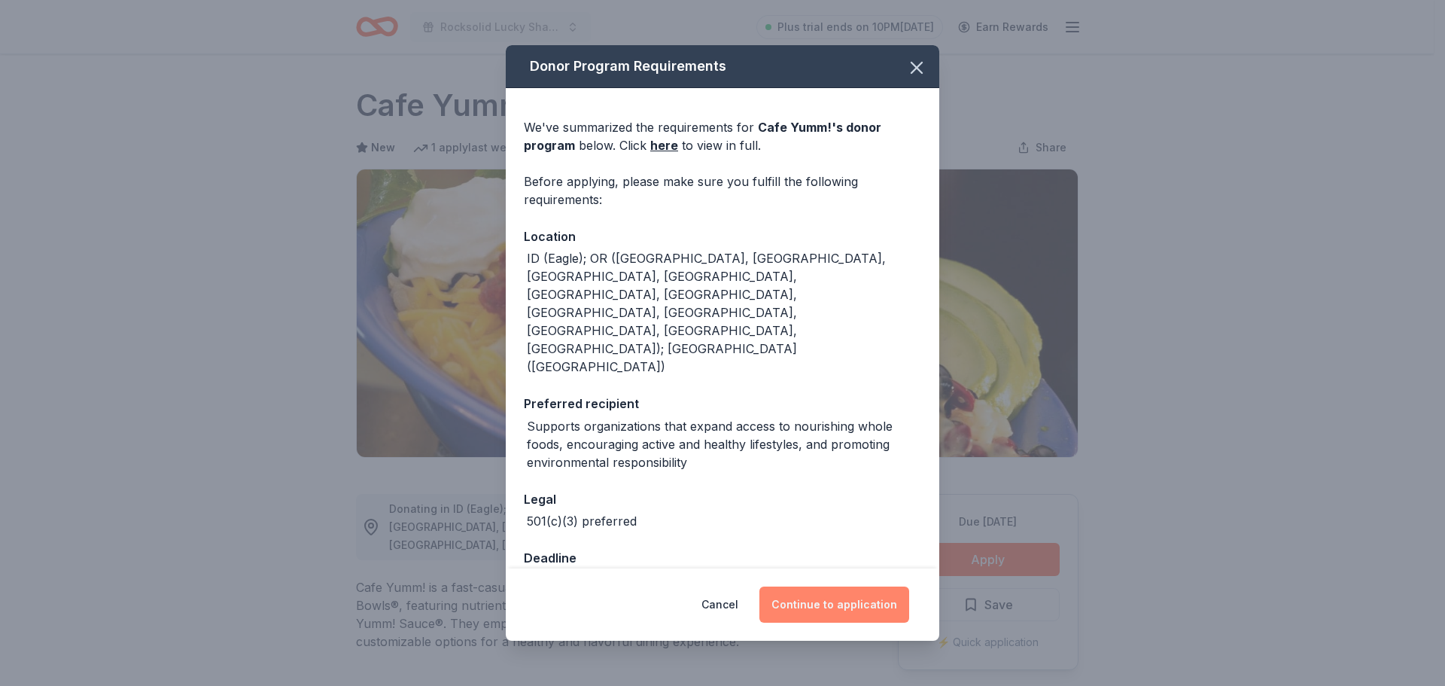
click at [830, 586] on button "Continue to application" at bounding box center [834, 604] width 150 height 36
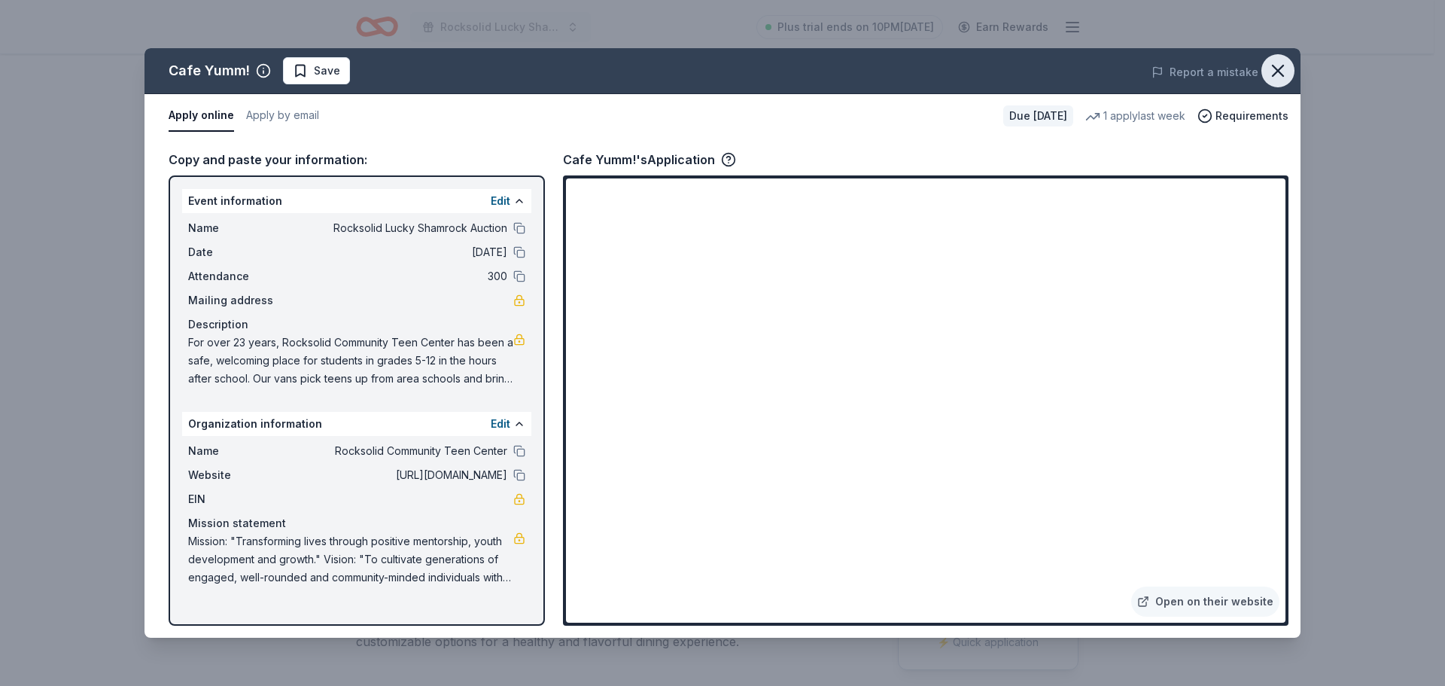
click at [1281, 66] on icon "button" at bounding box center [1278, 70] width 21 height 21
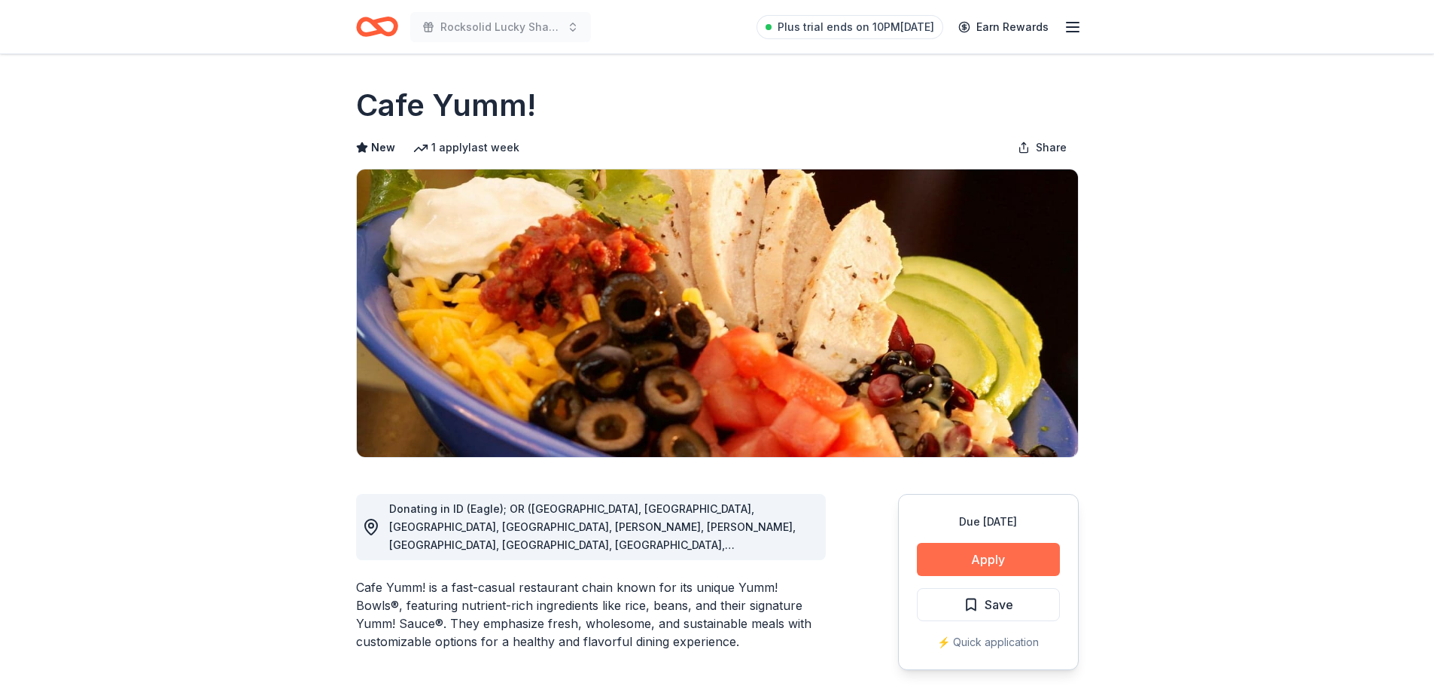
click at [988, 556] on button "Apply" at bounding box center [988, 559] width 143 height 33
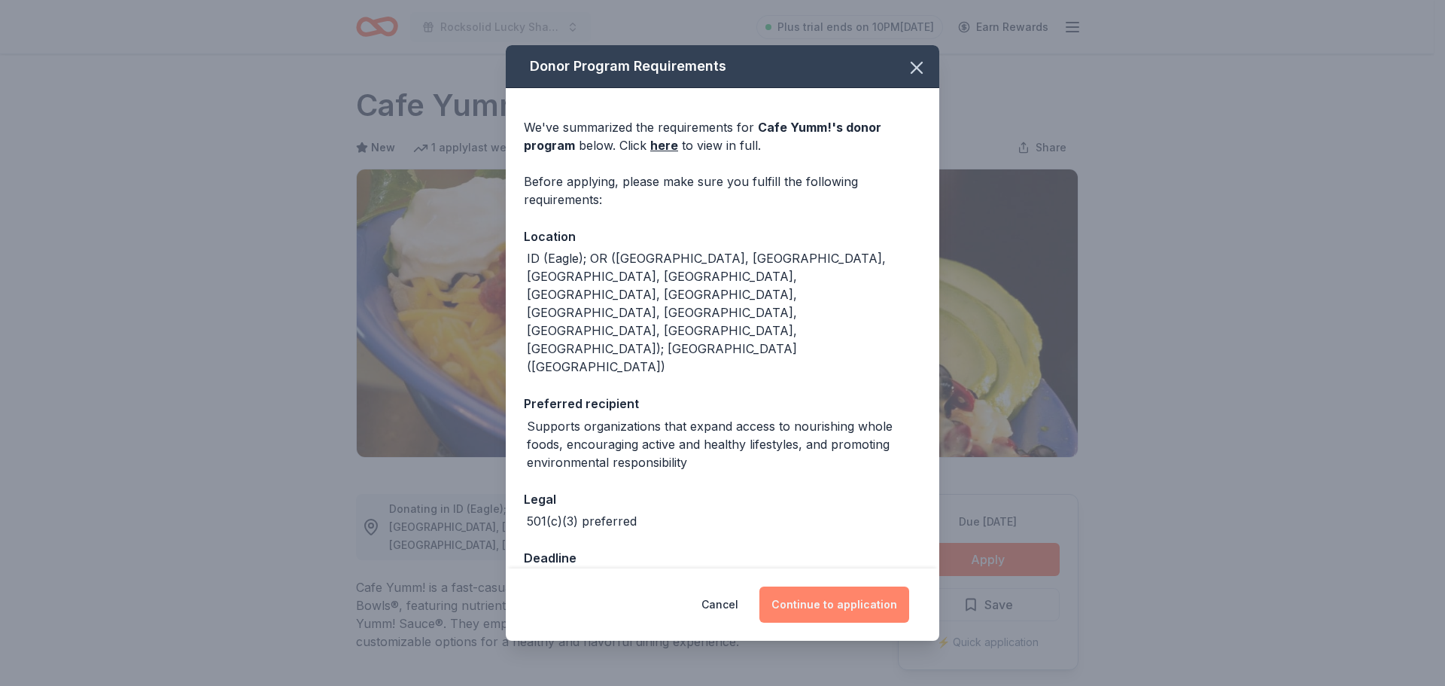
click at [841, 592] on button "Continue to application" at bounding box center [834, 604] width 150 height 36
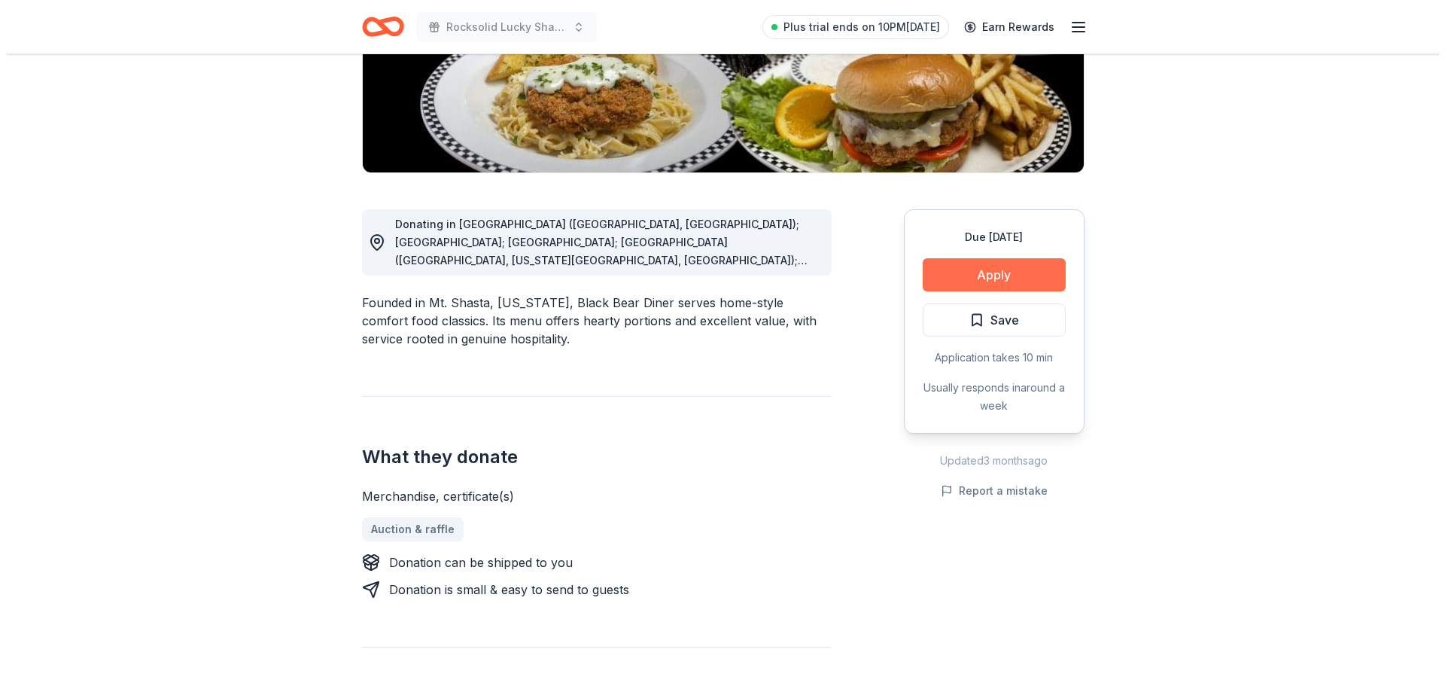
scroll to position [301, 0]
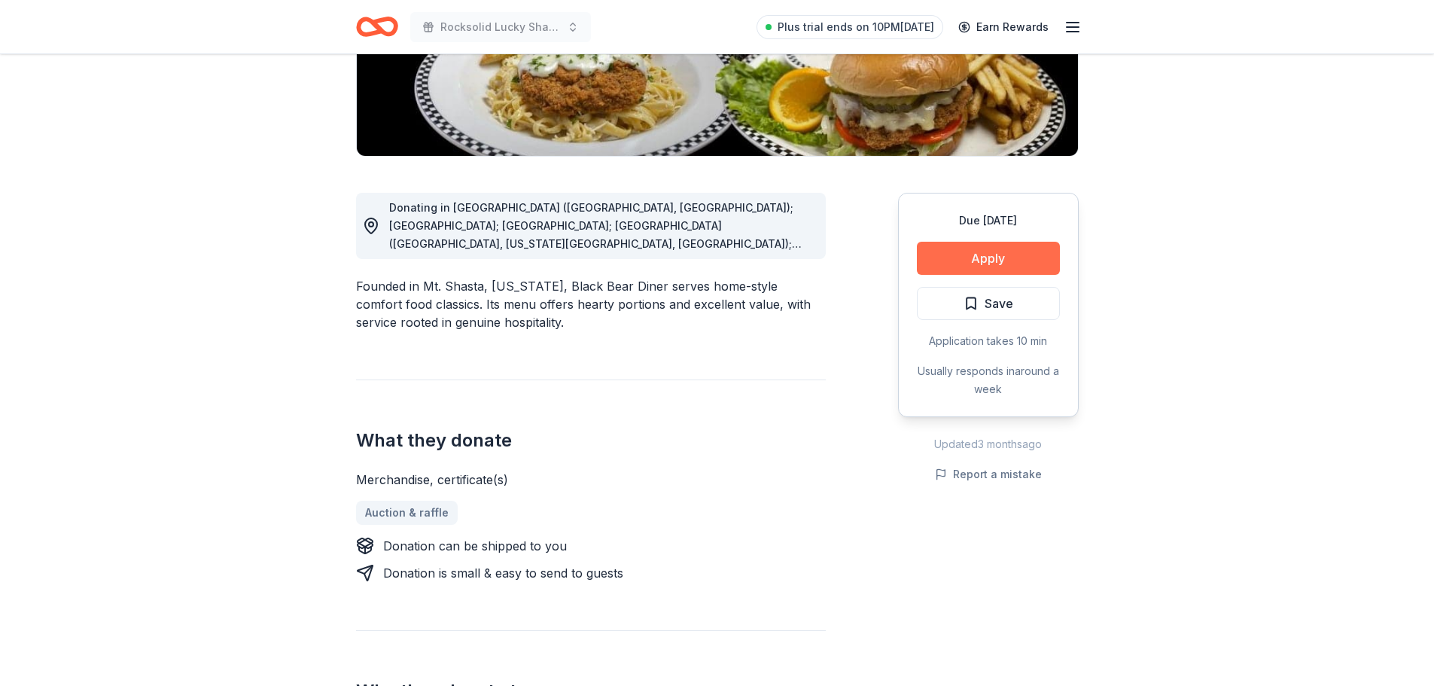
click at [972, 256] on button "Apply" at bounding box center [988, 258] width 143 height 33
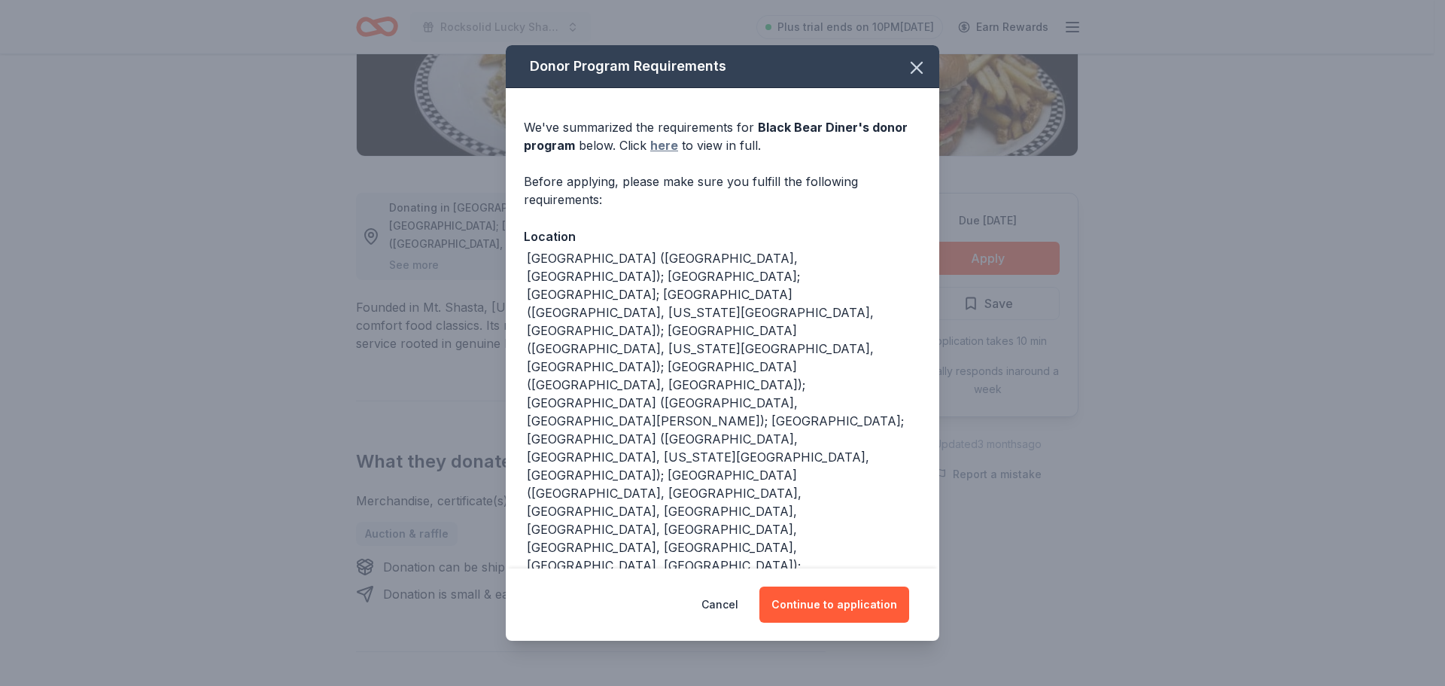
click at [657, 154] on link "here" at bounding box center [664, 145] width 28 height 18
click at [814, 591] on button "Continue to application" at bounding box center [834, 604] width 150 height 36
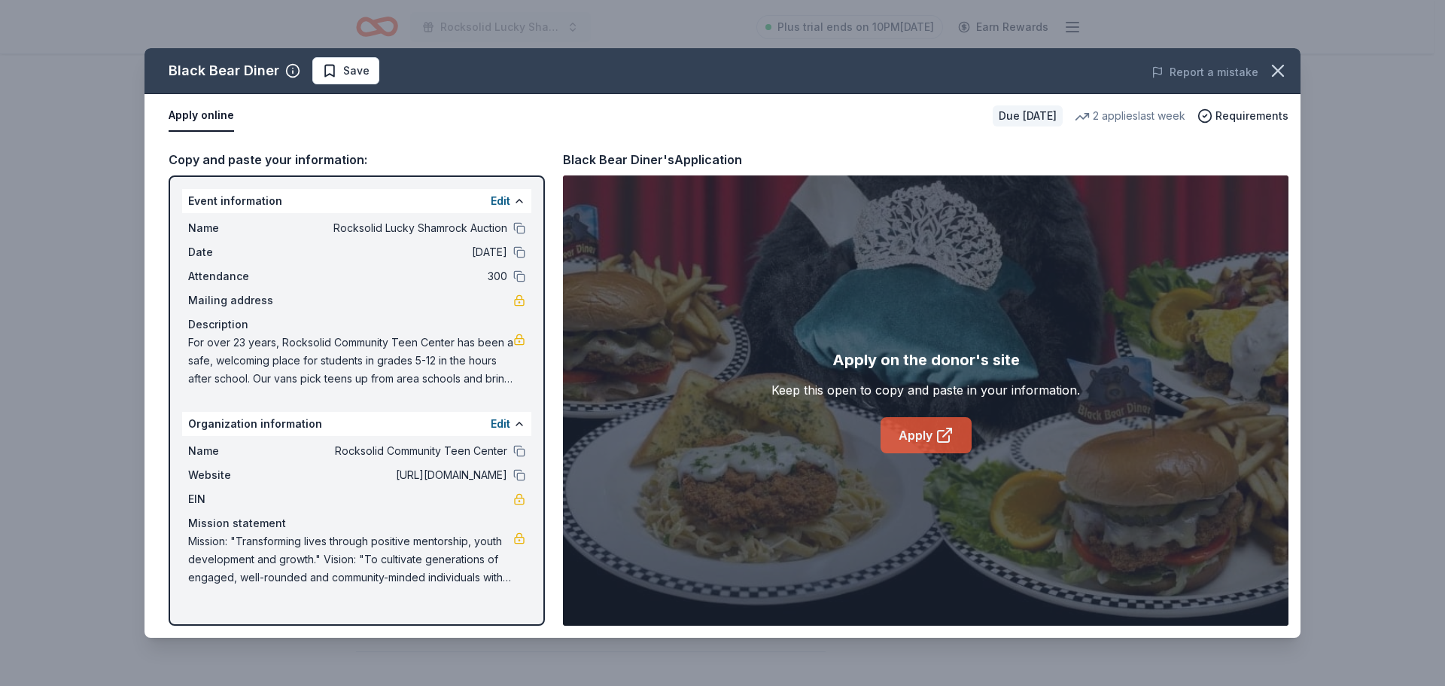
click at [911, 439] on link "Apply" at bounding box center [926, 435] width 91 height 36
